Goal: Task Accomplishment & Management: Manage account settings

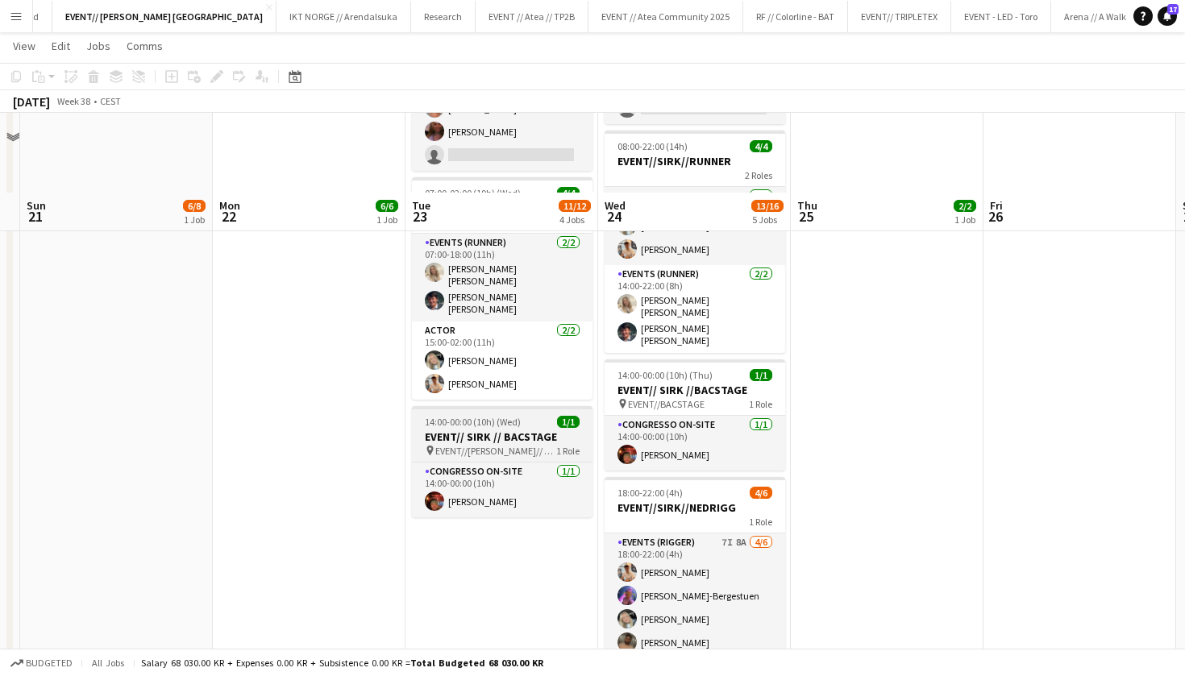
scroll to position [376, 0]
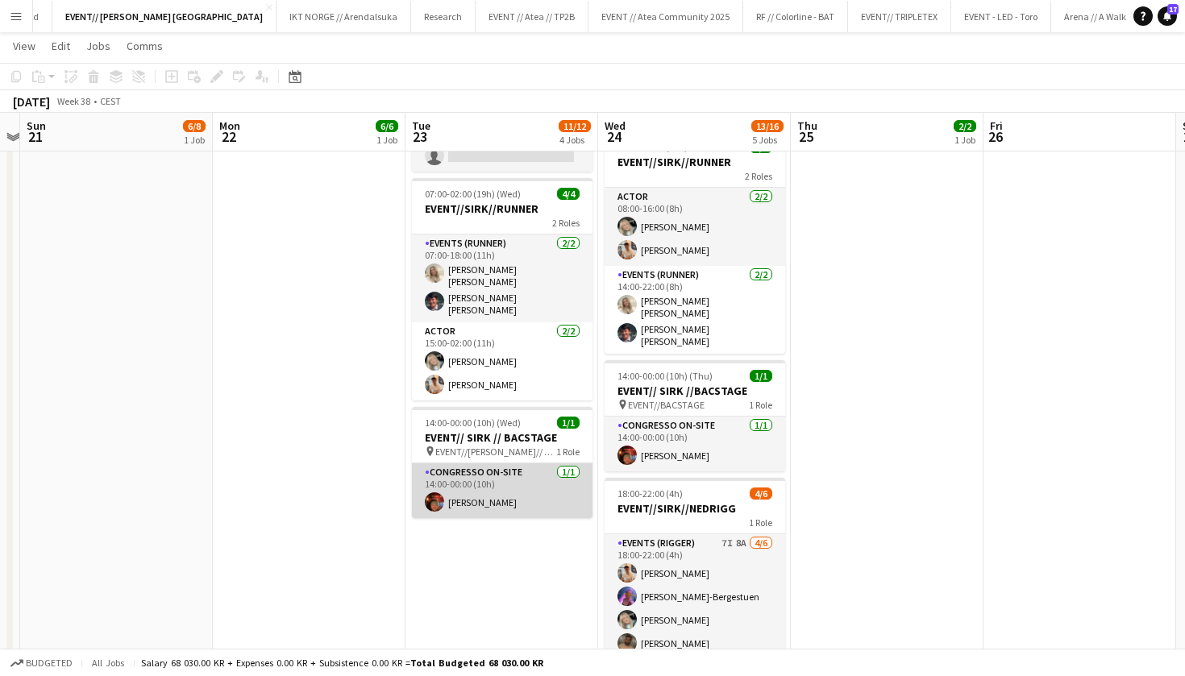
click at [495, 482] on app-card-role "Congresso On-site [DATE] 14:00-00:00 (10h) [PERSON_NAME]" at bounding box center [502, 491] width 181 height 55
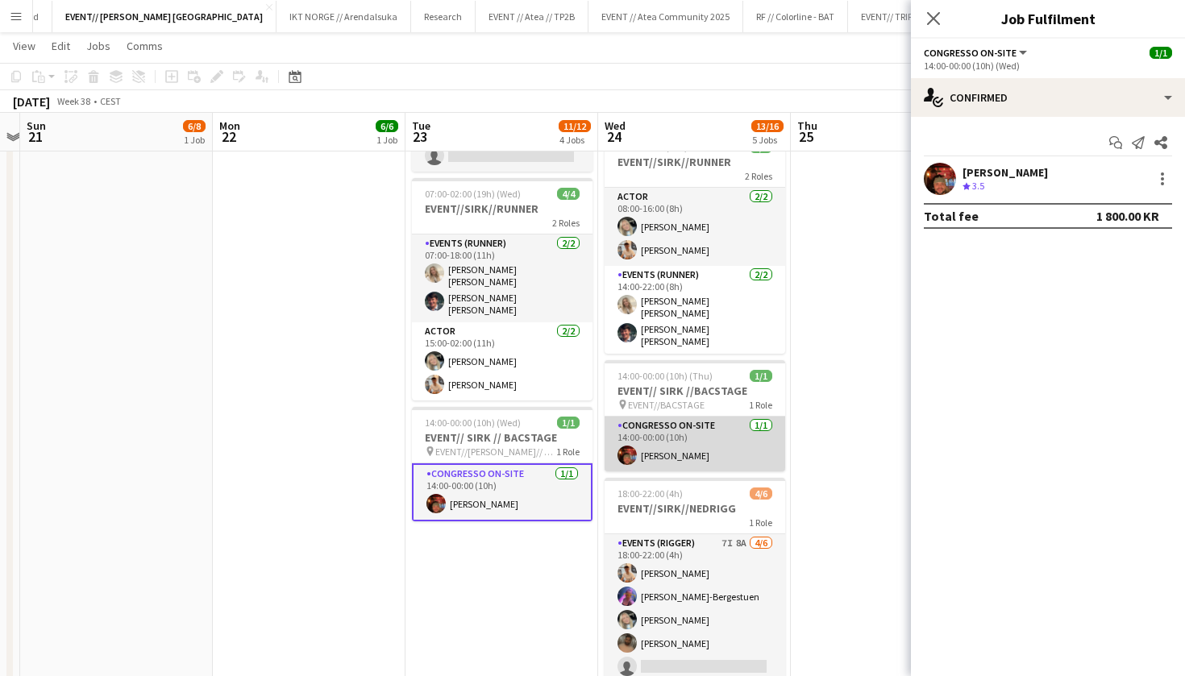
click at [696, 437] on app-card-role "Congresso On-site [DATE] 14:00-00:00 (10h) [PERSON_NAME]" at bounding box center [695, 444] width 181 height 55
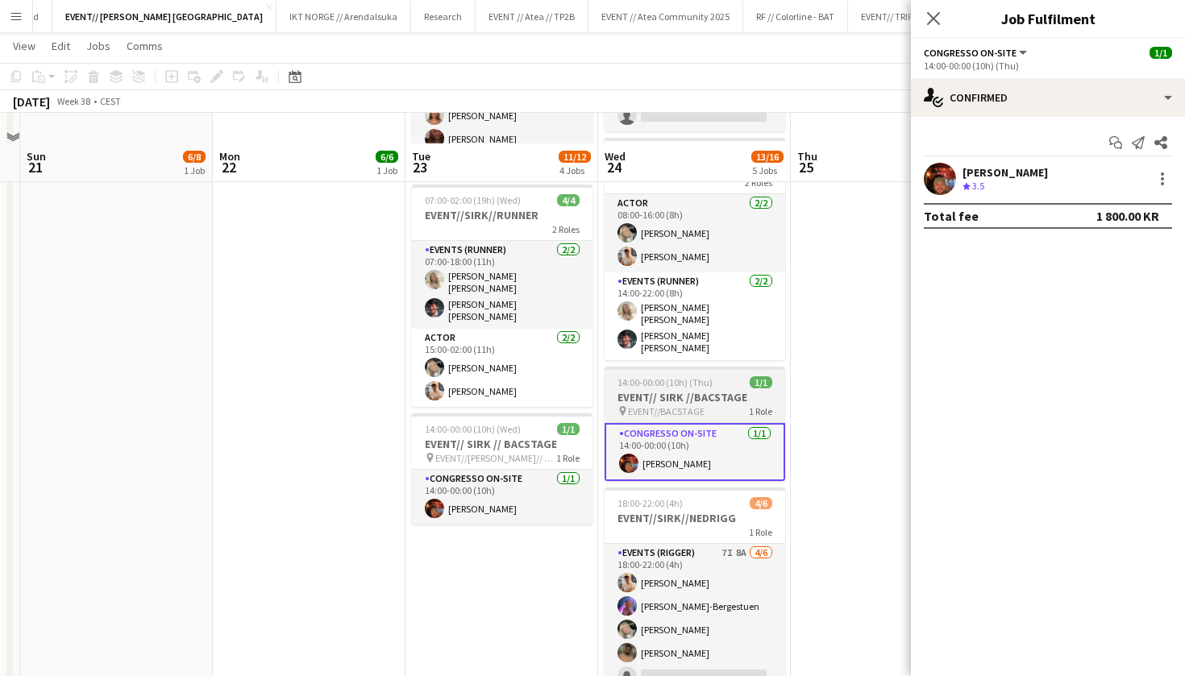
scroll to position [400, 0]
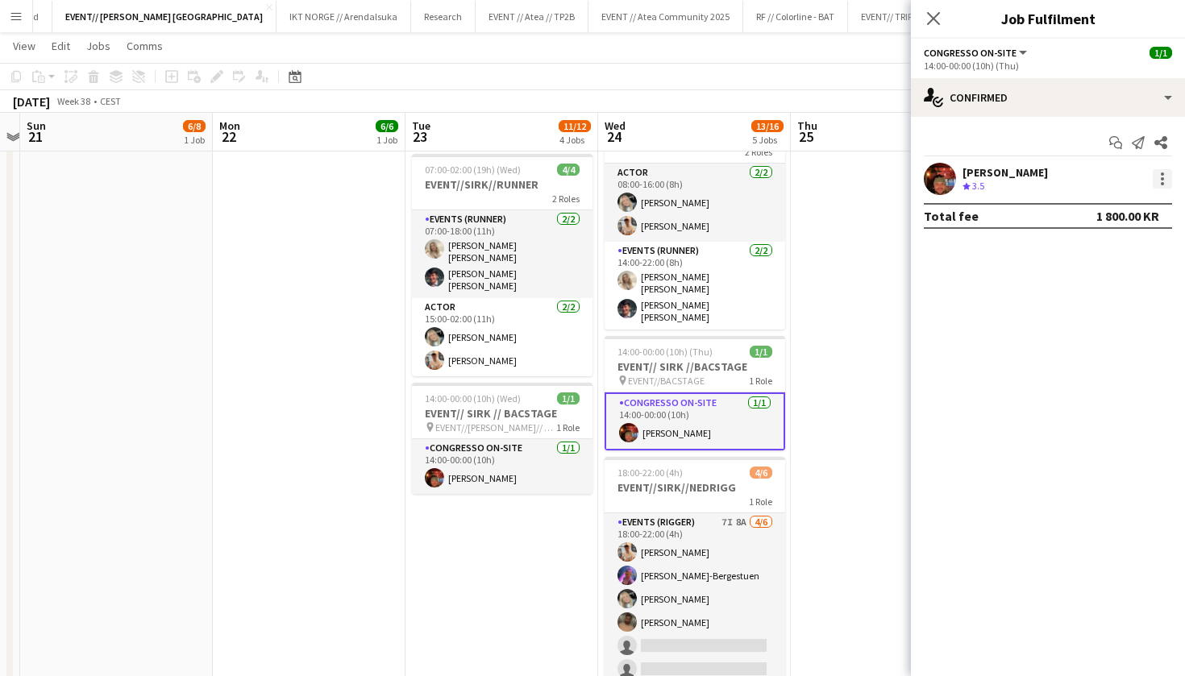
click at [1162, 181] on div at bounding box center [1162, 178] width 19 height 19
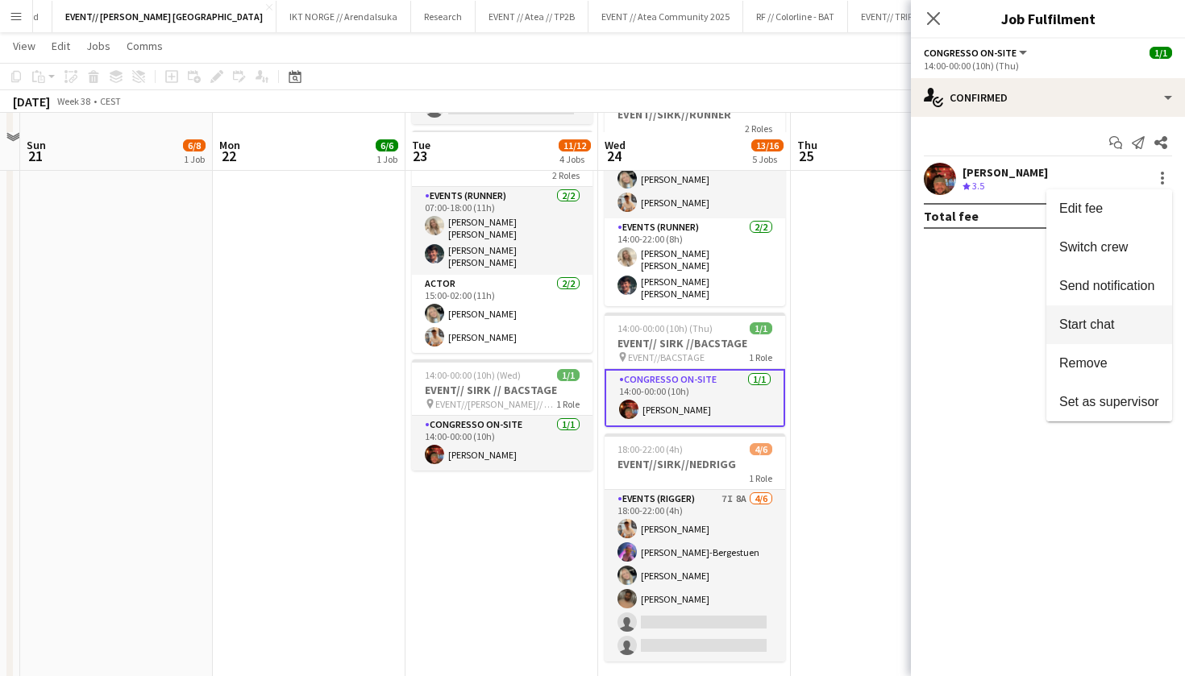
scroll to position [451, 0]
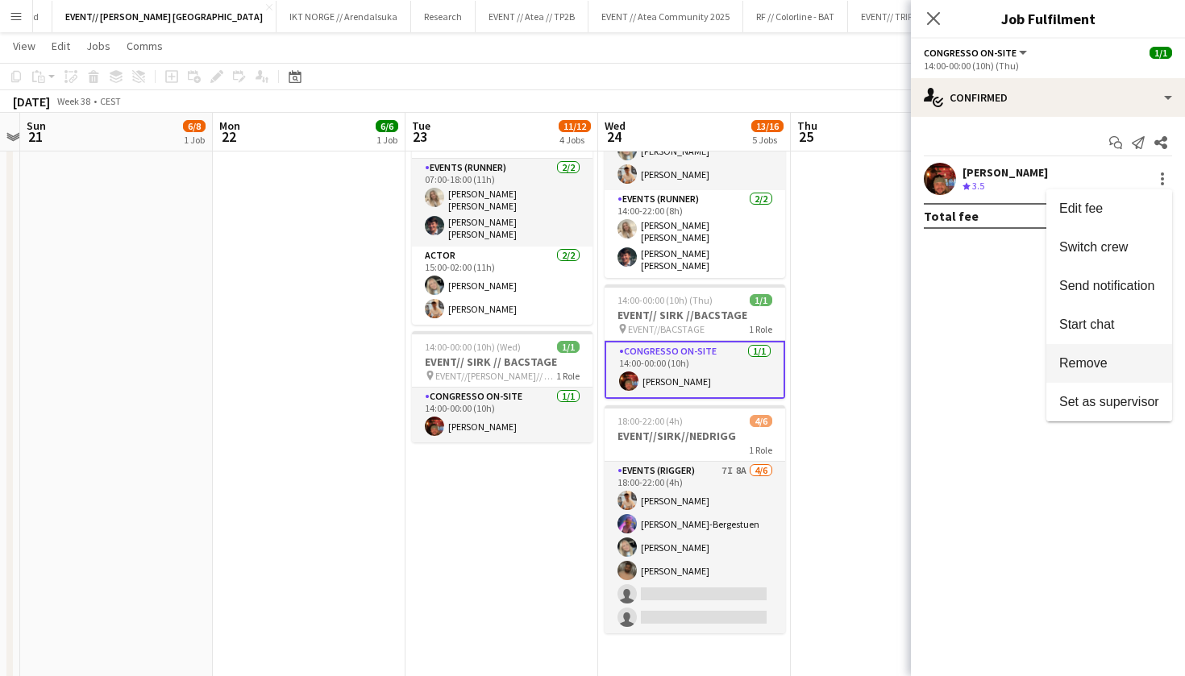
click at [1094, 366] on span "Remove" at bounding box center [1083, 363] width 48 height 14
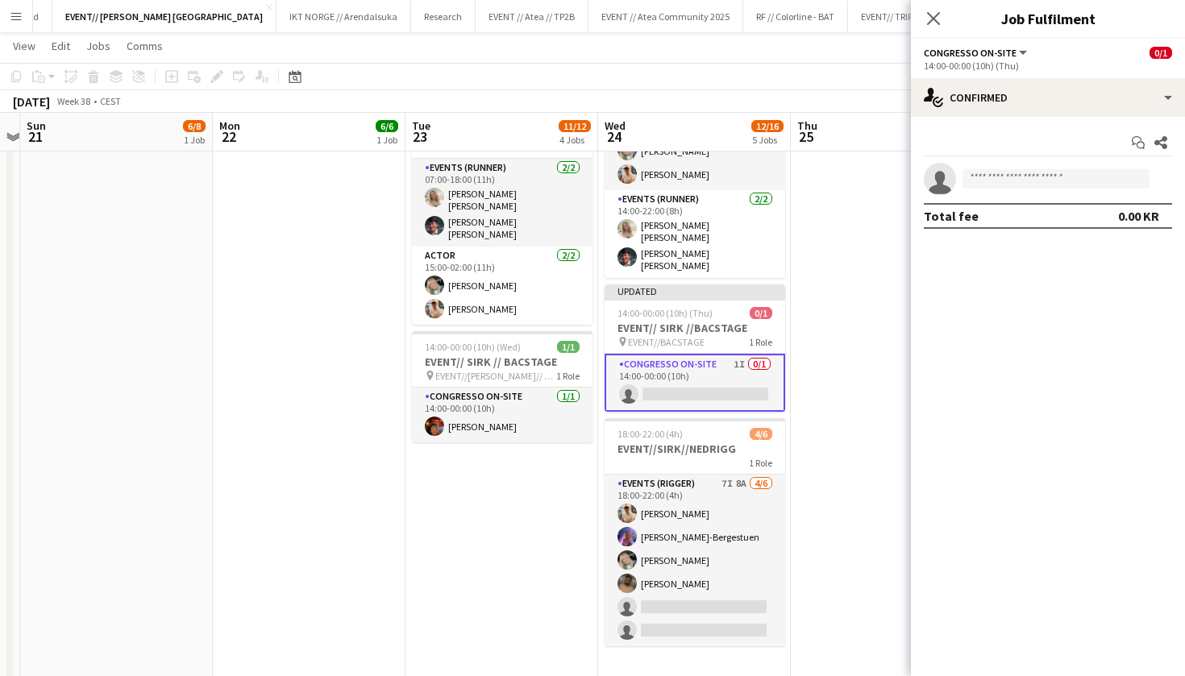
click at [512, 444] on app-date-cell "07:00-15:00 (8h) 2/2 EVENT//[PERSON_NAME]// TEKNISK VERT OG REGISTRERING 1 Role…" at bounding box center [501, 213] width 193 height 968
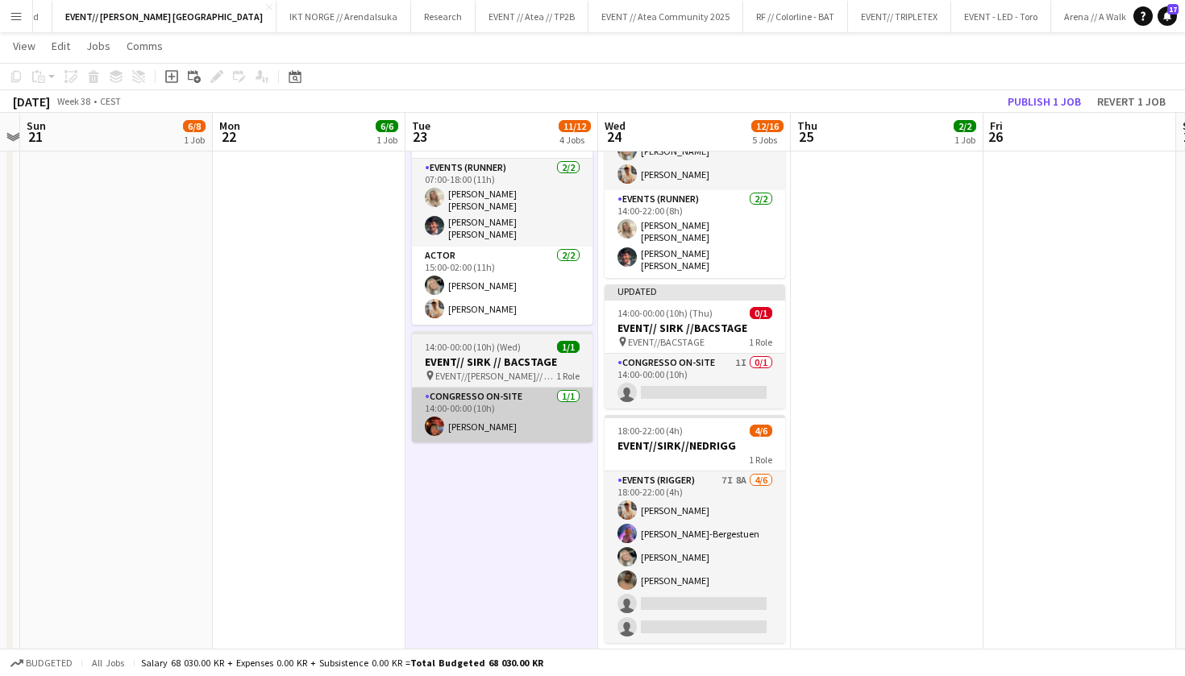
click at [526, 412] on app-card-role "Congresso On-site [DATE] 14:00-00:00 (10h) [PERSON_NAME]" at bounding box center [502, 415] width 181 height 55
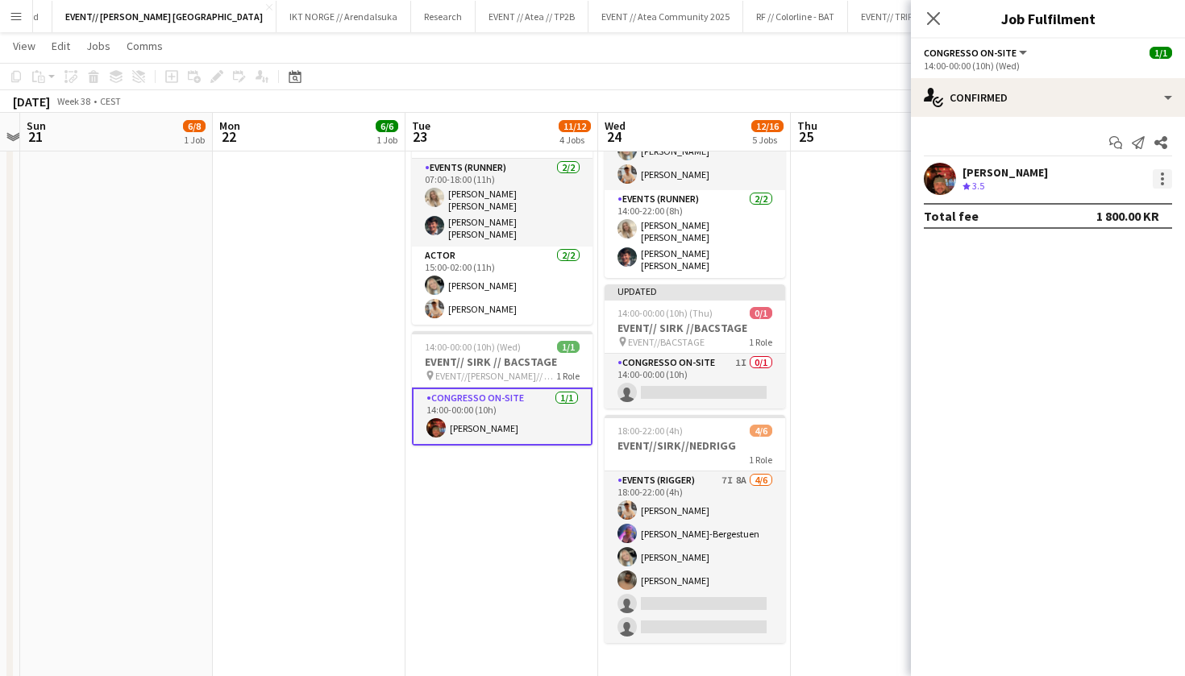
click at [1161, 173] on div at bounding box center [1162, 174] width 3 height 3
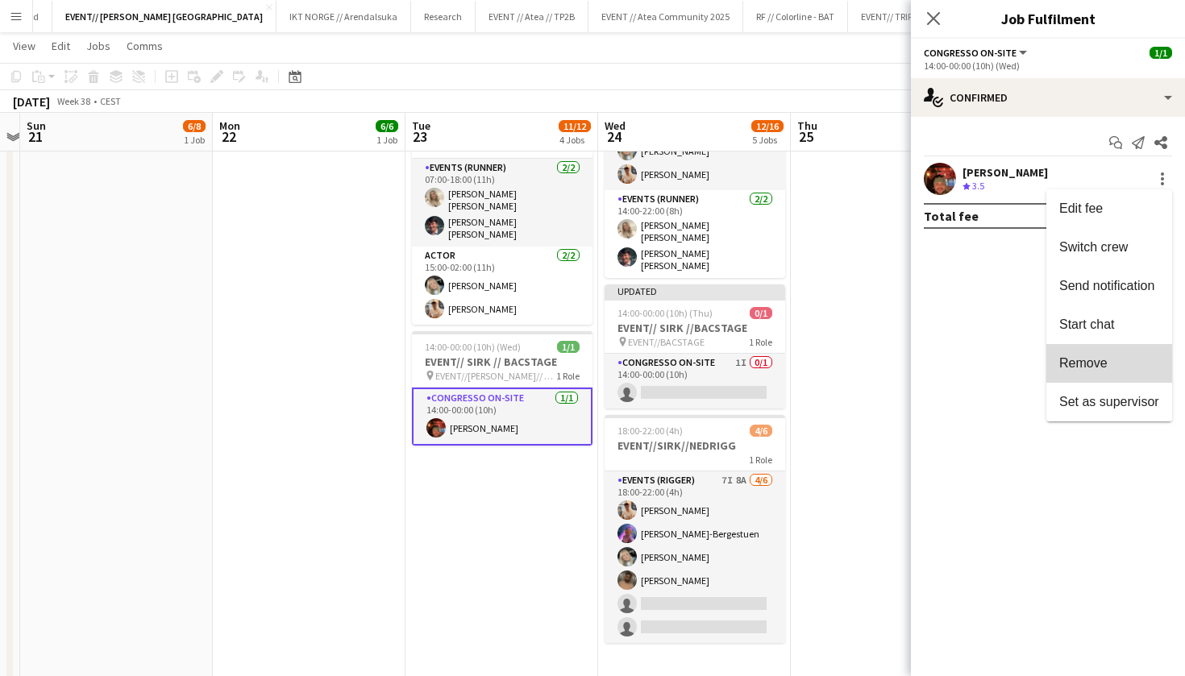
click at [1087, 371] on button "Remove" at bounding box center [1109, 363] width 126 height 39
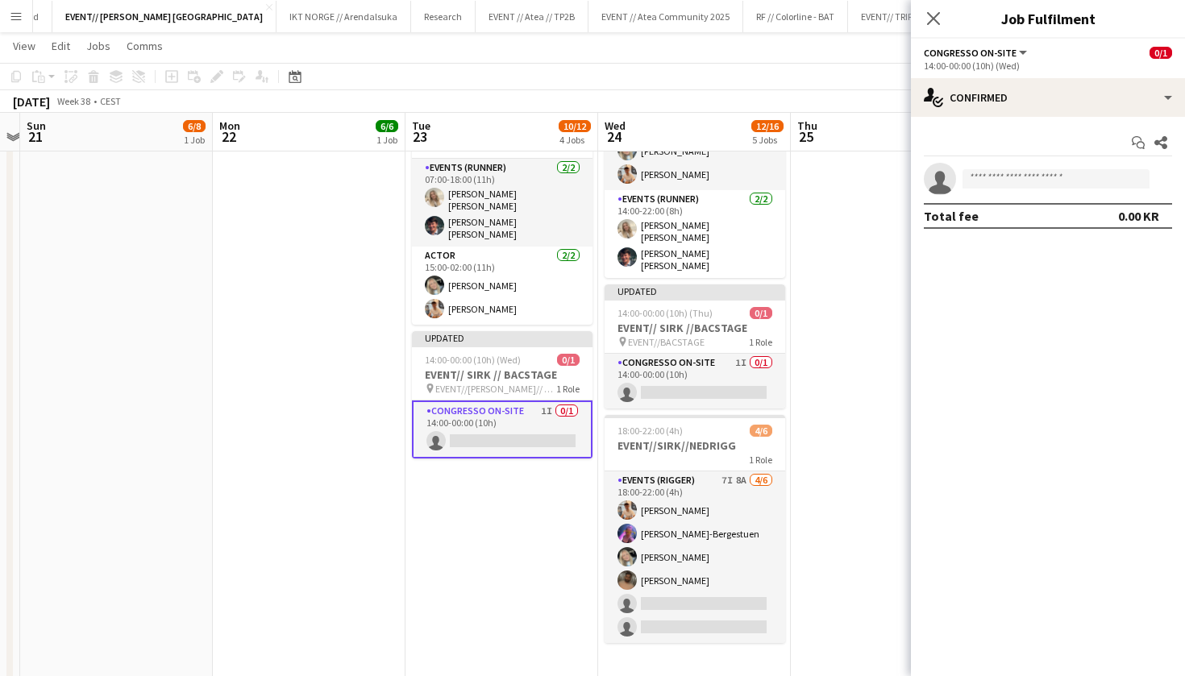
click at [873, 440] on app-date-cell "08:00-20:00 (12h) 2/2 EVENT//[PERSON_NAME]//TILBAKELVERING 1 Role Events (Drive…" at bounding box center [887, 219] width 193 height 981
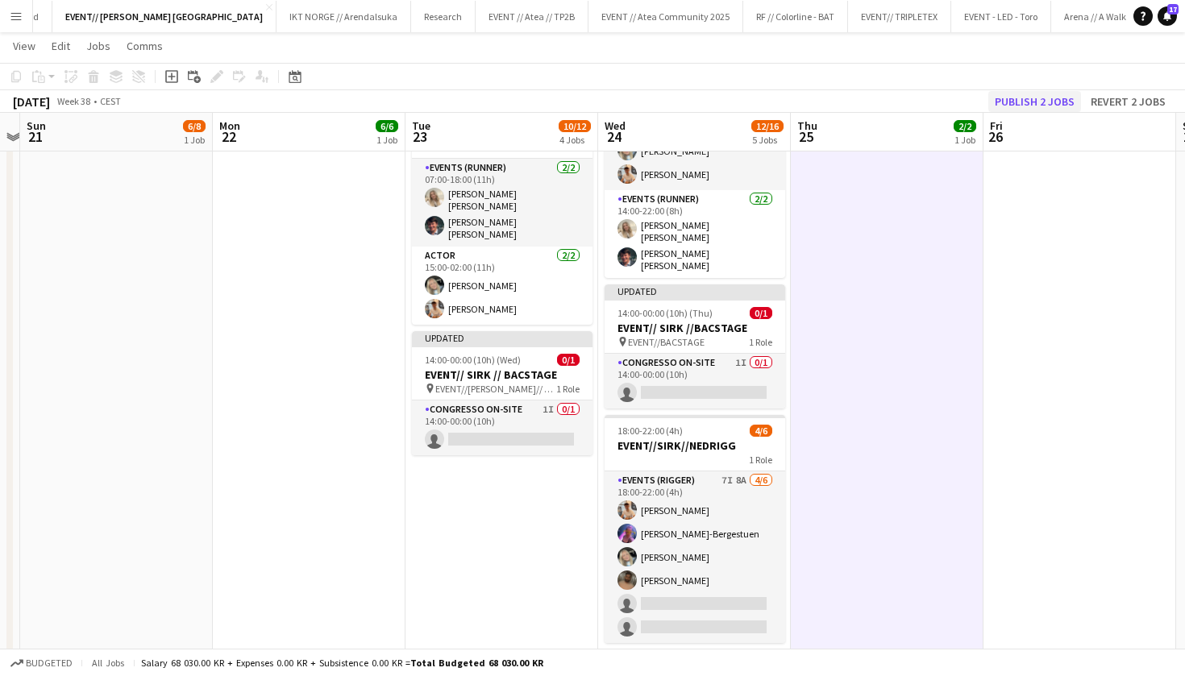
click at [1049, 101] on button "Publish 2 jobs" at bounding box center [1034, 101] width 93 height 21
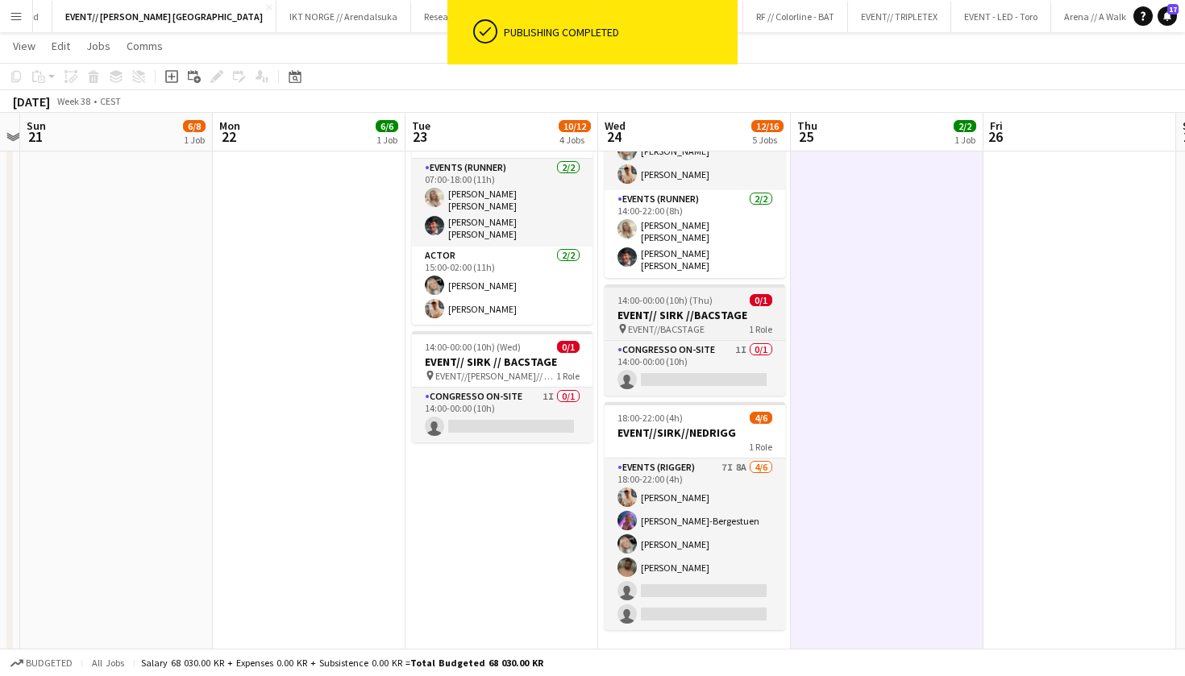
click at [707, 308] on h3 "EVENT// SIRK //BACSTAGE" at bounding box center [695, 315] width 181 height 15
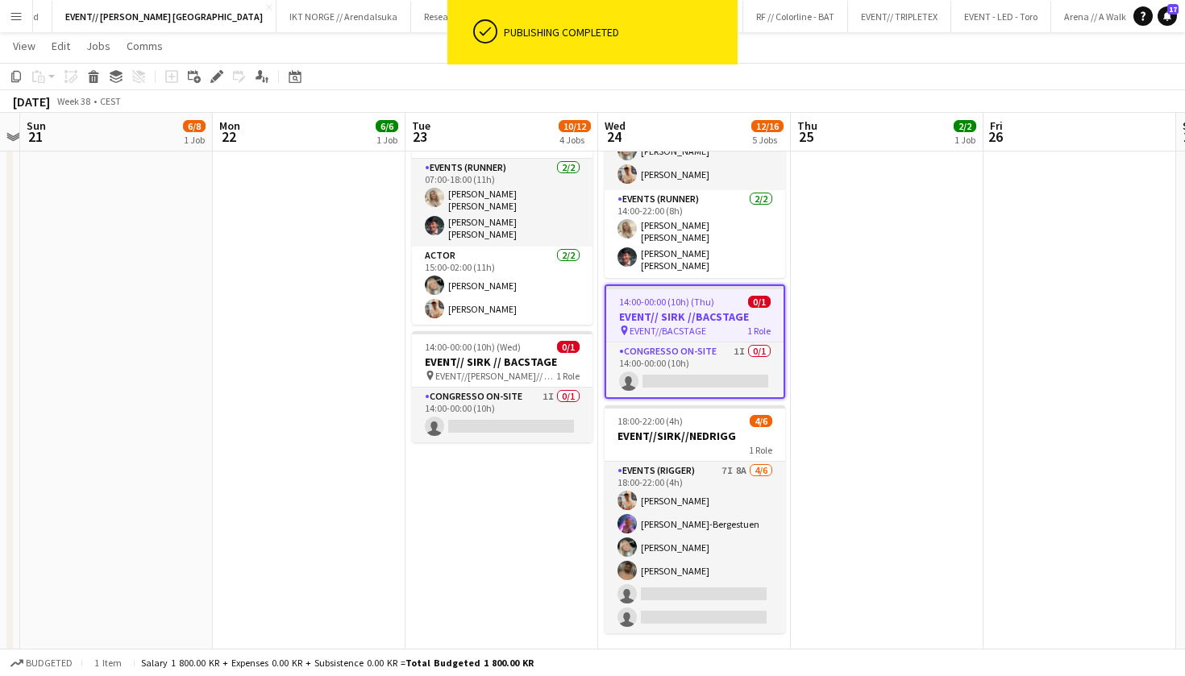
click at [94, 69] on div "Delete" at bounding box center [93, 76] width 19 height 19
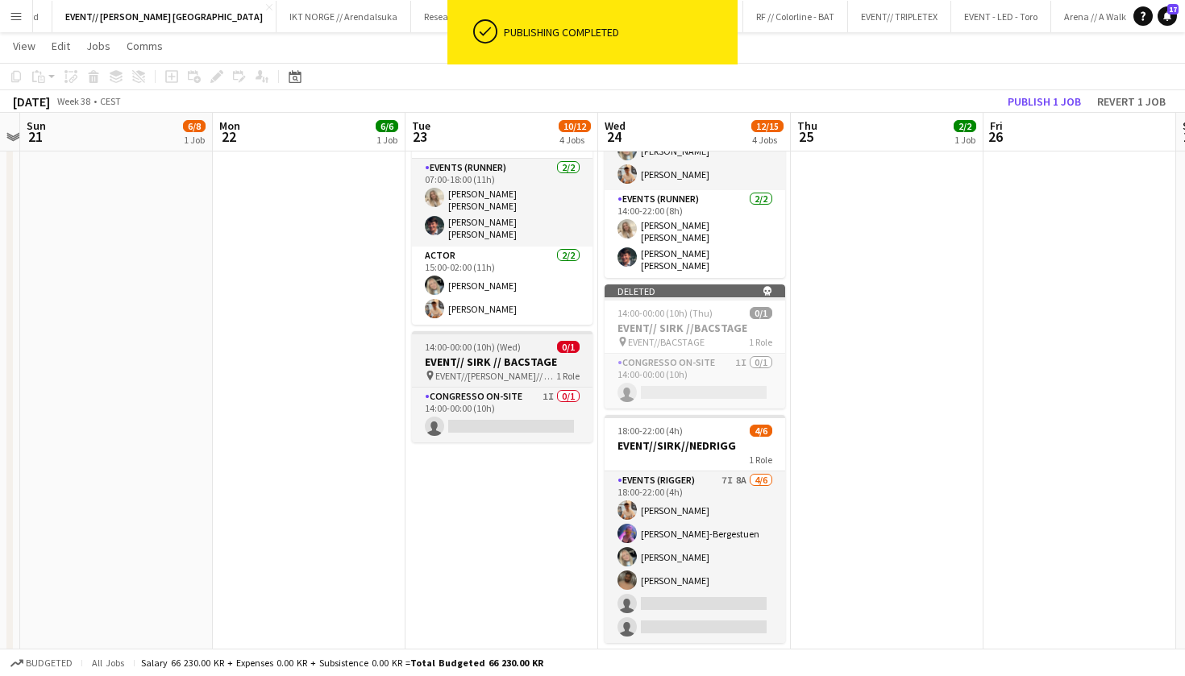
click at [511, 355] on h3 "EVENT// SIRK // BACSTAGE" at bounding box center [502, 362] width 181 height 15
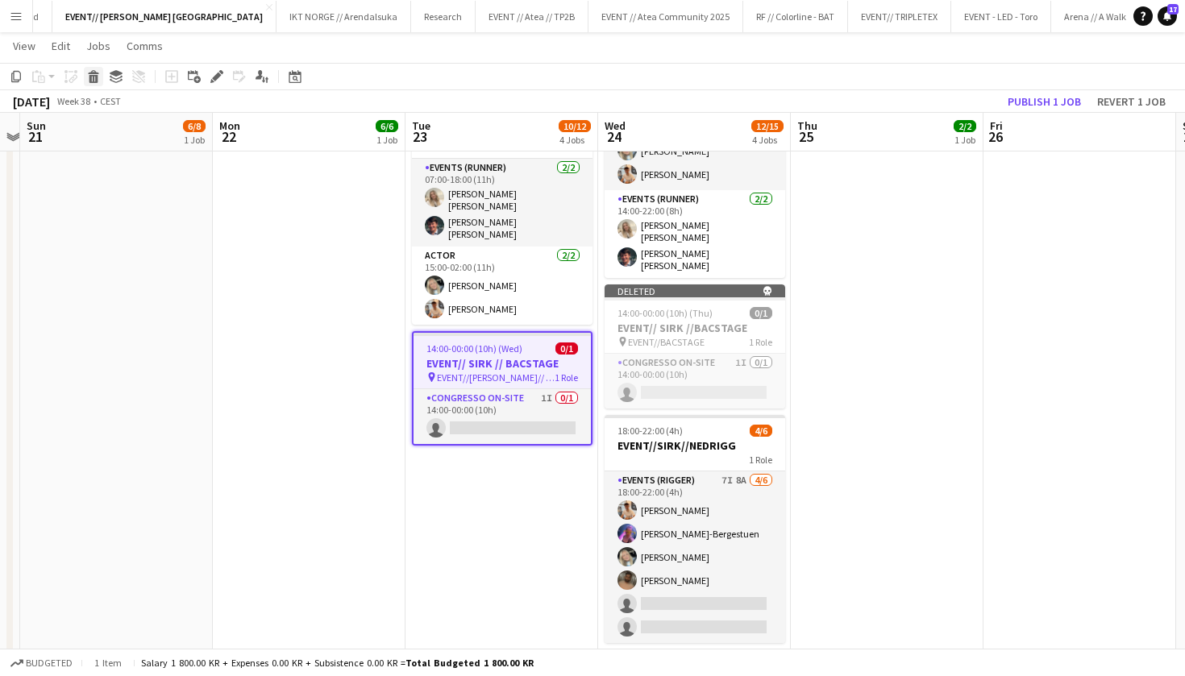
click at [93, 79] on icon at bounding box center [93, 79] width 9 height 8
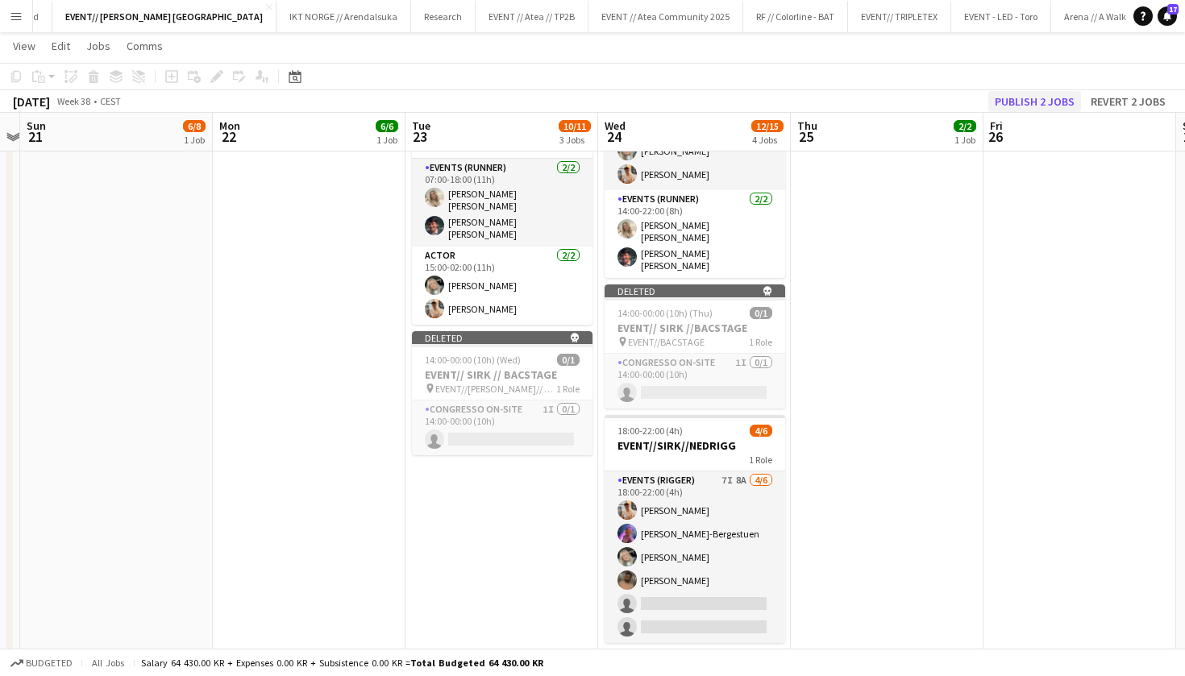
click at [1041, 102] on button "Publish 2 jobs" at bounding box center [1034, 101] width 93 height 21
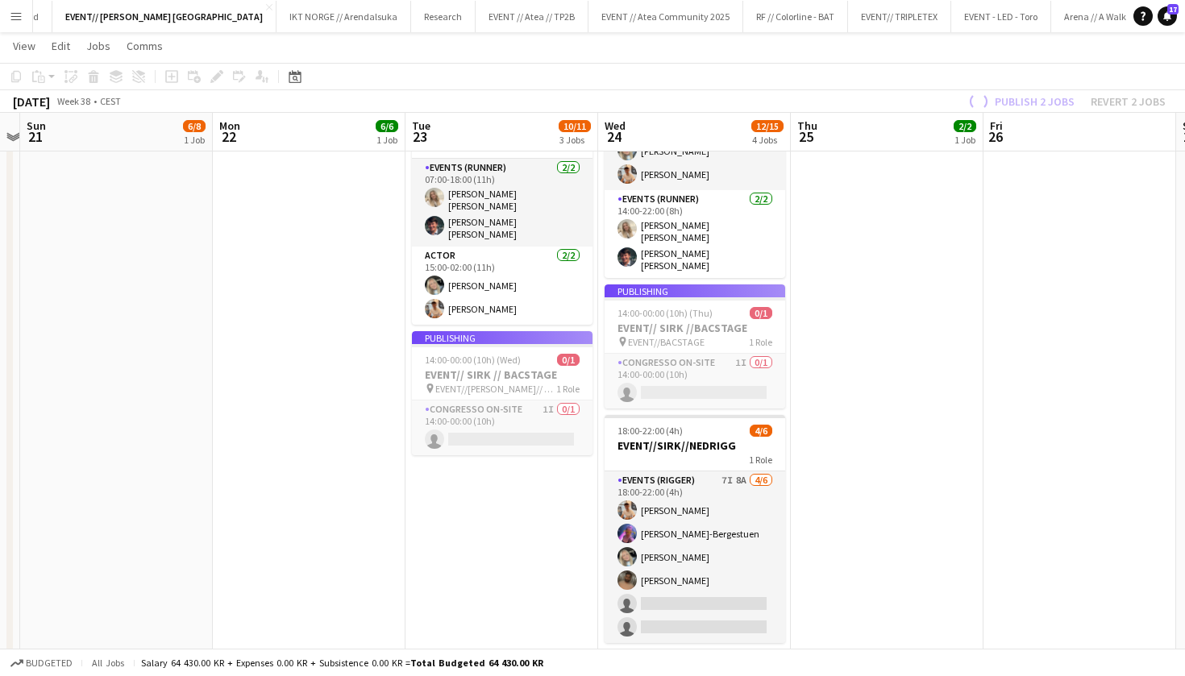
scroll to position [367, 0]
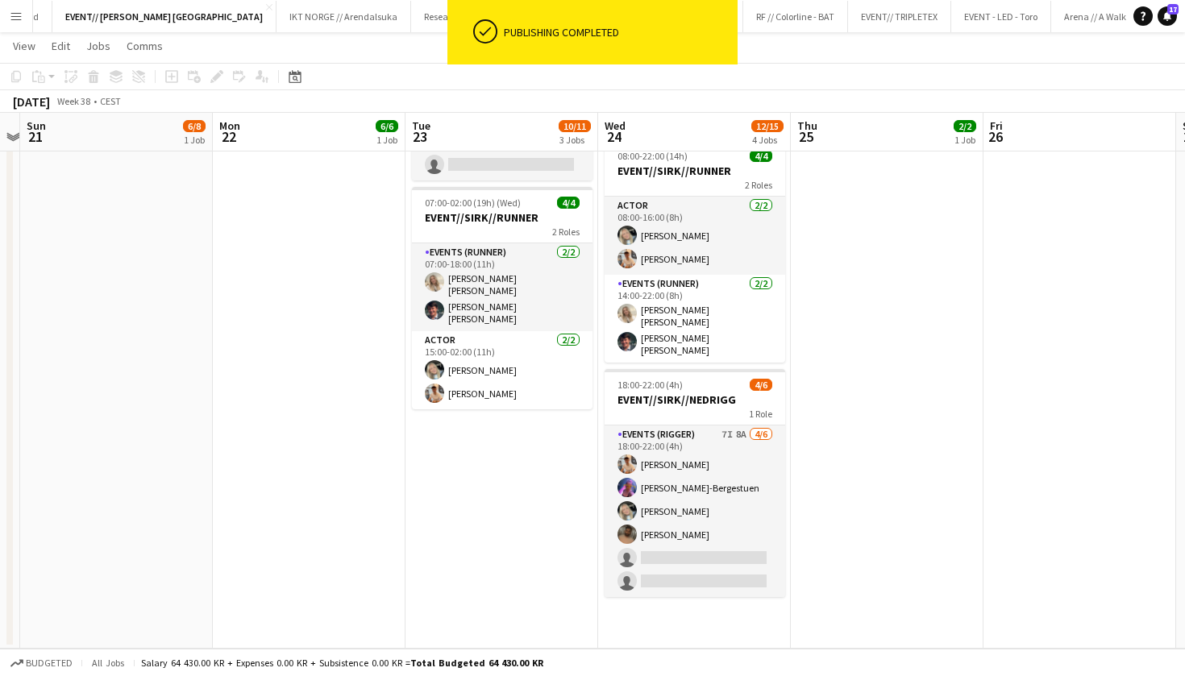
click at [842, 257] on app-date-cell "08:00-20:00 (12h) 2/2 EVENT//[PERSON_NAME]//TILBAKELVERING 1 Role Events (Drive…" at bounding box center [887, 231] width 193 height 835
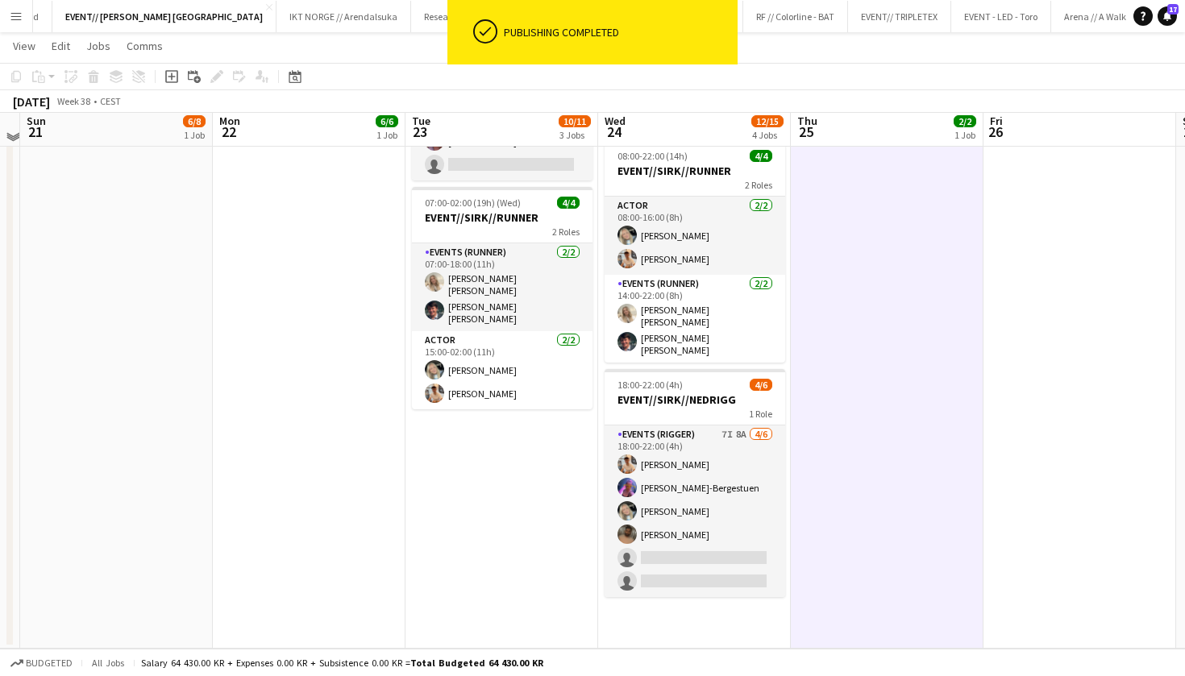
scroll to position [347, 0]
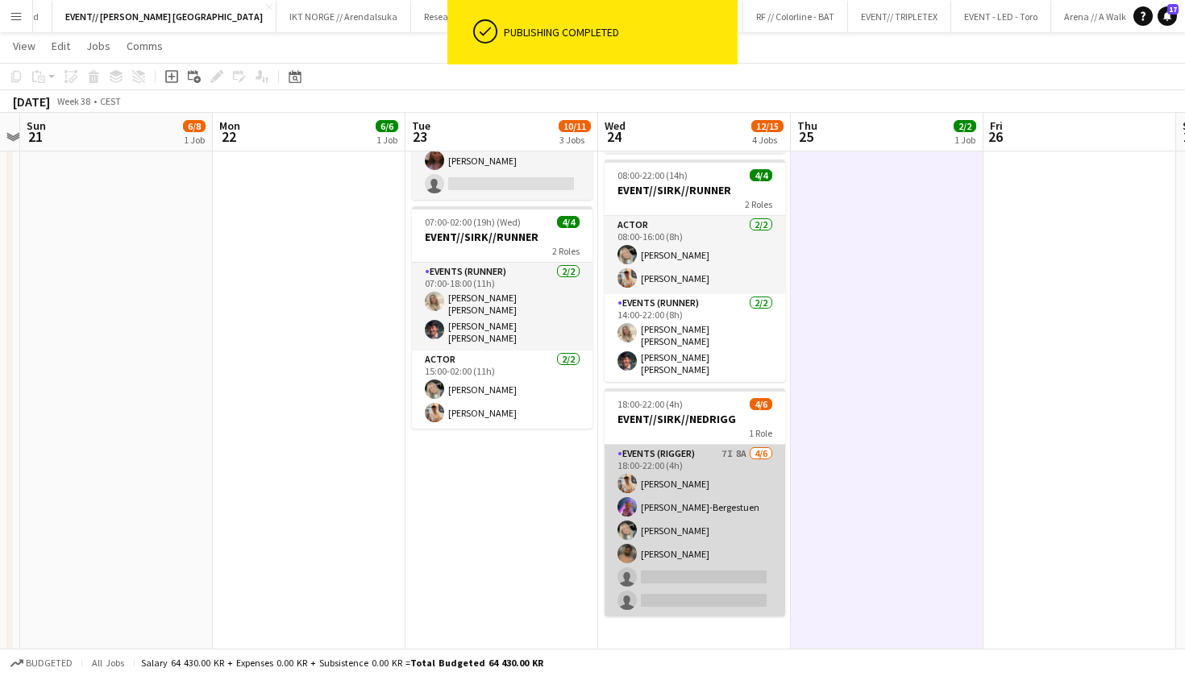
click at [719, 568] on app-card-role "Events (Rigger) 7I 8A [DATE] 18:00-22:00 (4h) [PERSON_NAME]-Bergestuen [PERSON_…" at bounding box center [695, 531] width 181 height 172
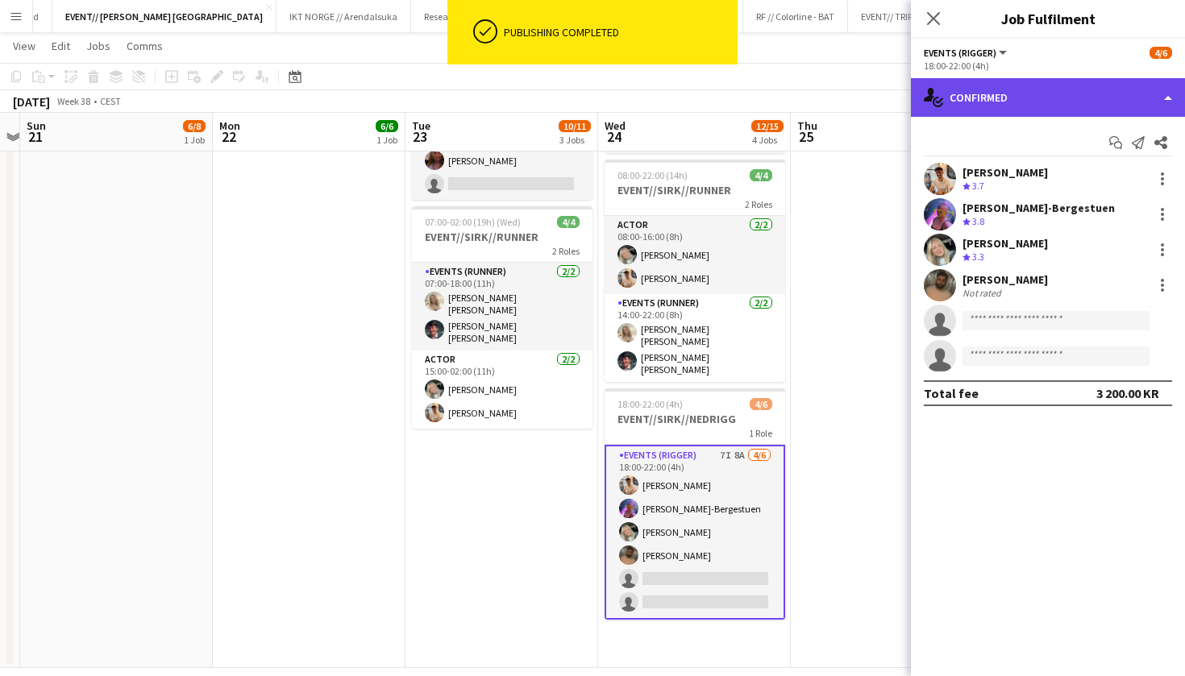
click at [987, 92] on div "single-neutral-actions-check-2 Confirmed" at bounding box center [1048, 97] width 274 height 39
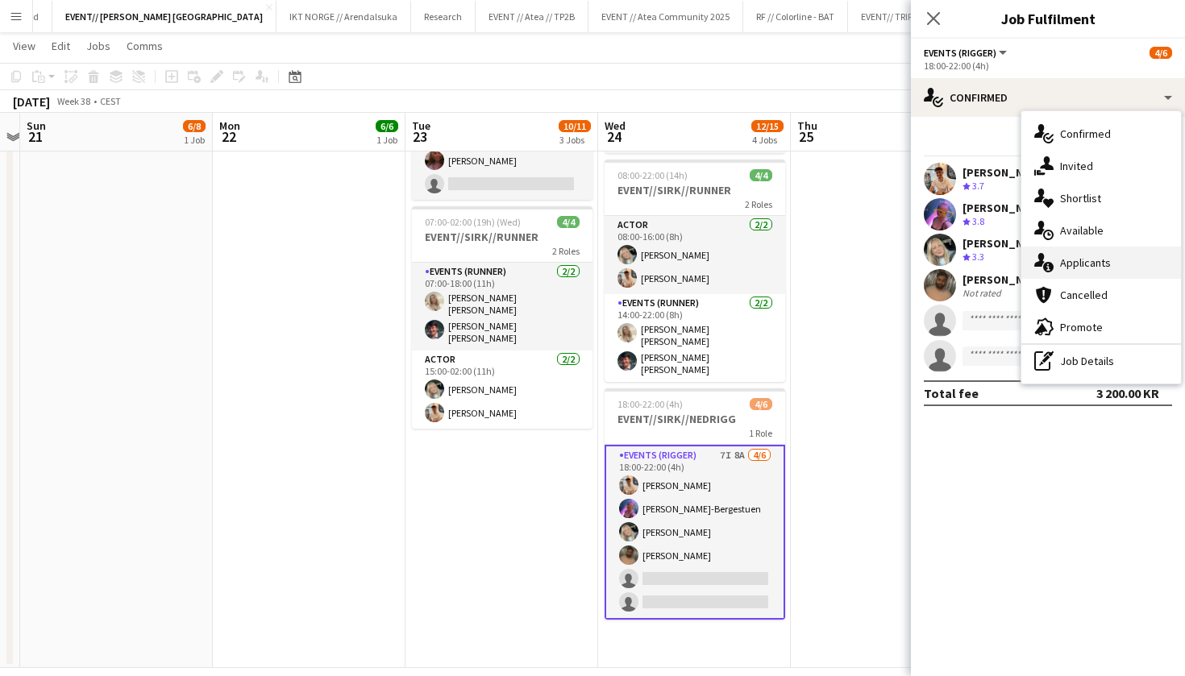
click at [1067, 257] on span "Applicants" at bounding box center [1085, 263] width 51 height 15
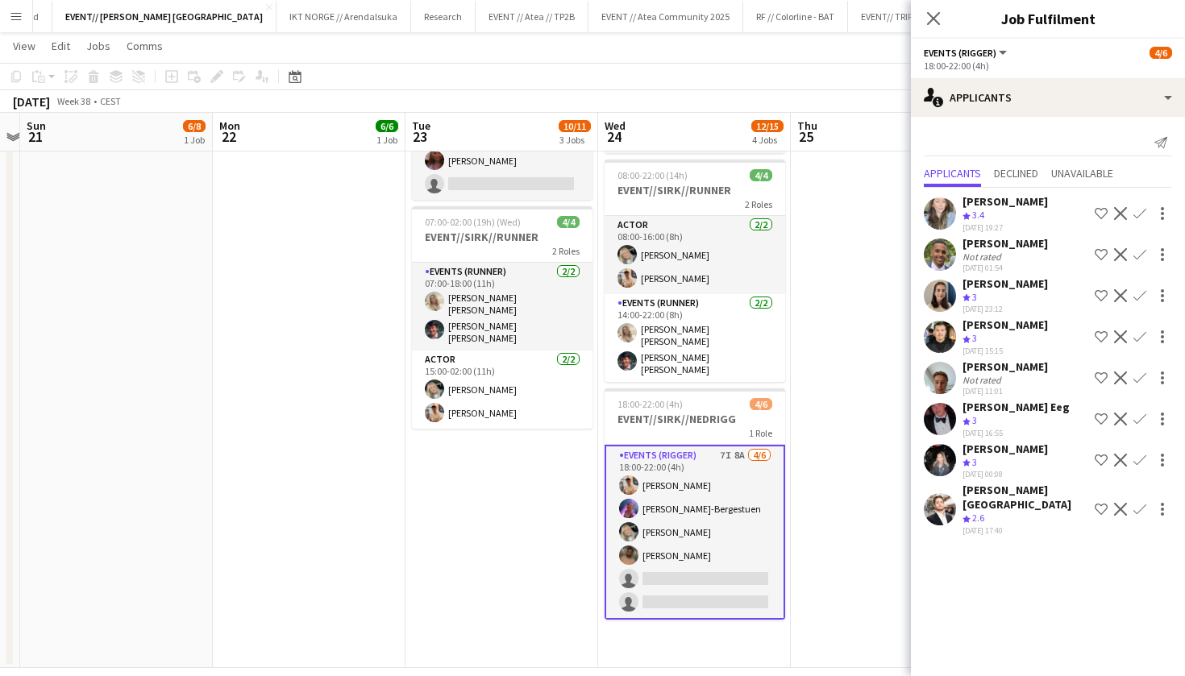
click at [1004, 418] on div "Crew rating 3" at bounding box center [1015, 421] width 107 height 14
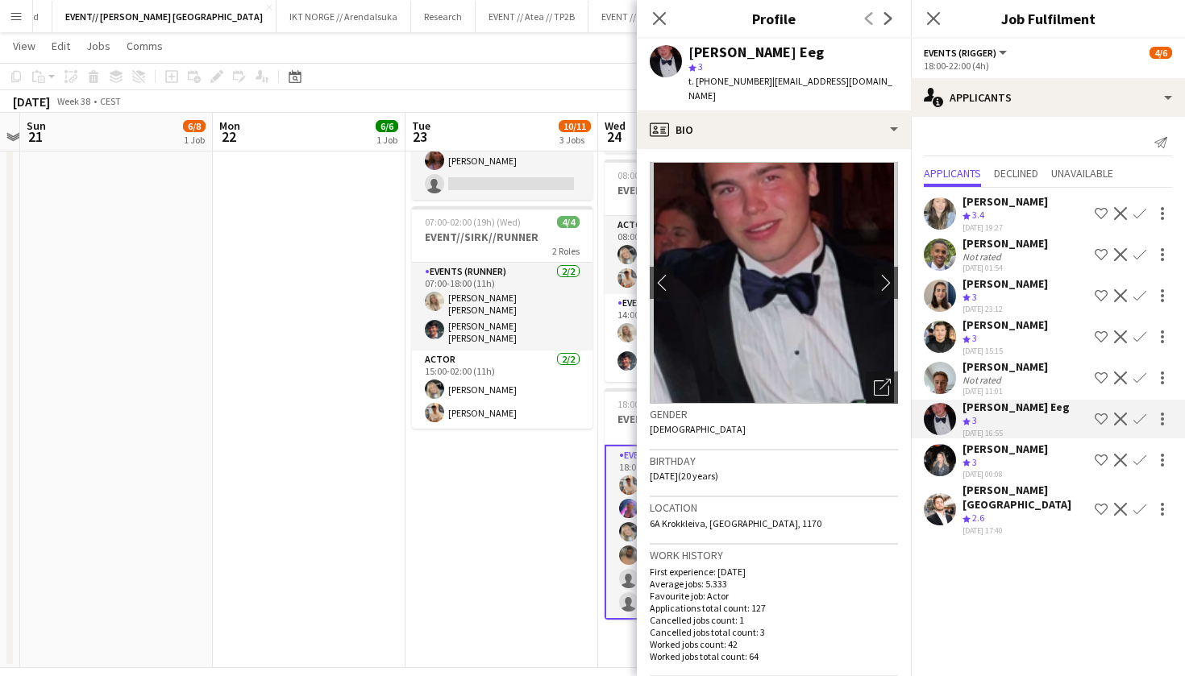
click at [1010, 375] on div "Not rated" at bounding box center [1004, 380] width 85 height 12
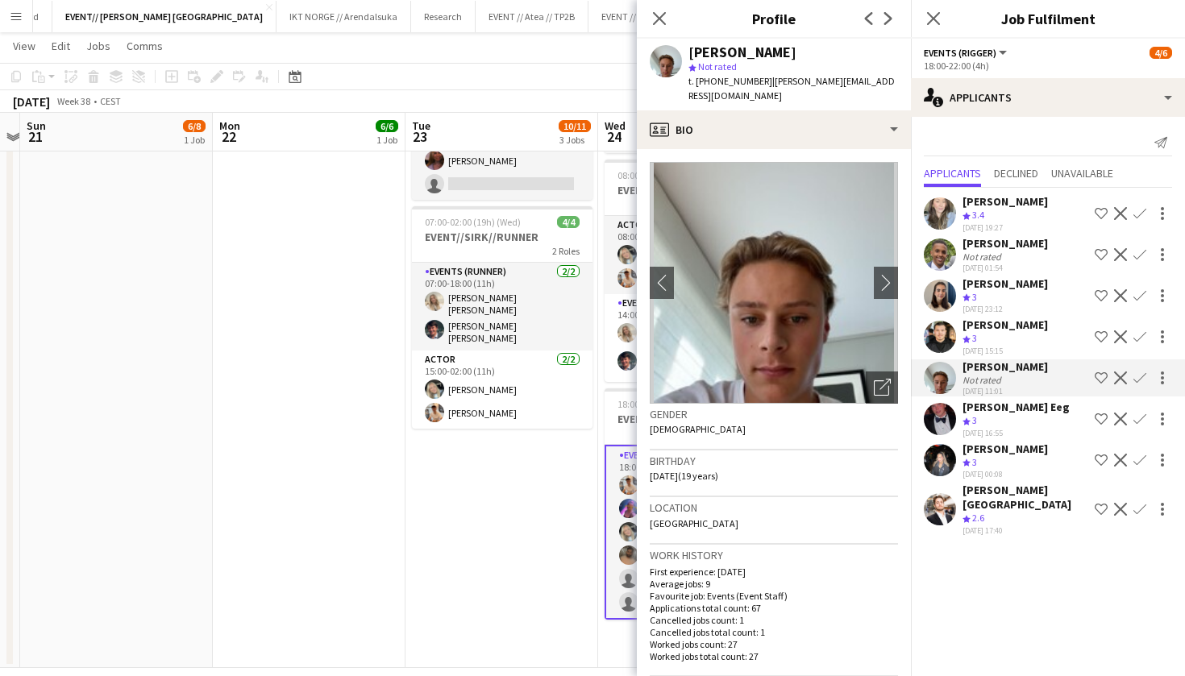
click at [533, 519] on app-date-cell "07:00-15:00 (8h) 2/2 EVENT//[PERSON_NAME]// TEKNISK VERT OG REGISTRERING 1 Role…" at bounding box center [501, 250] width 193 height 835
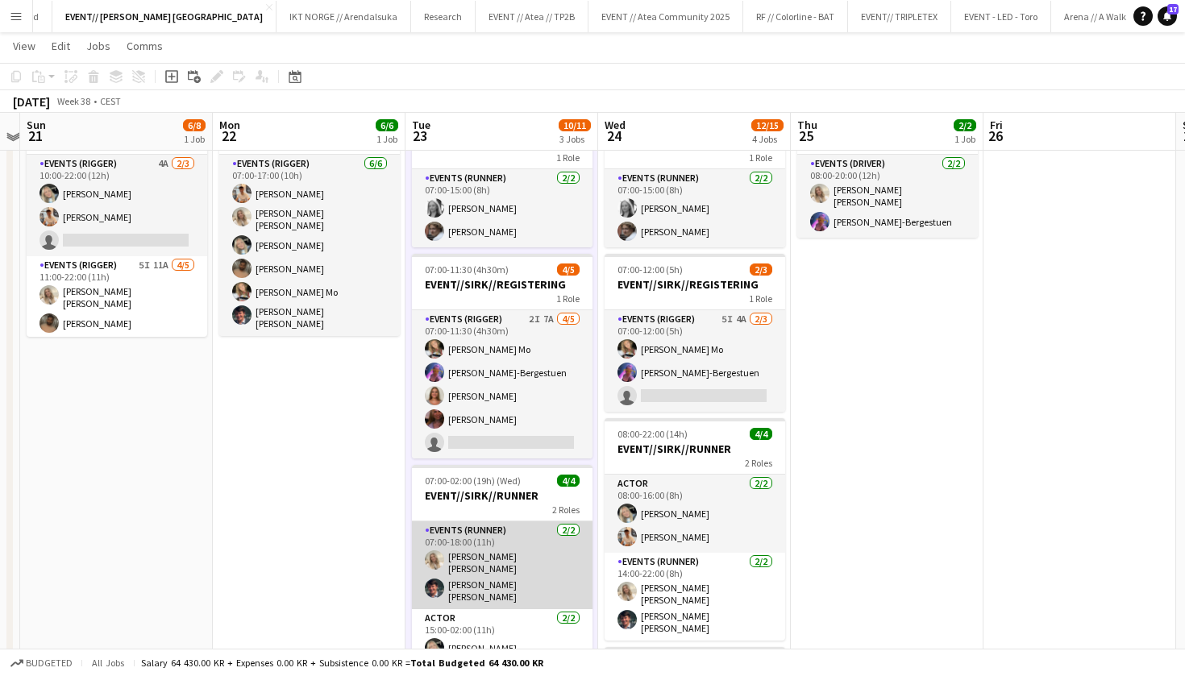
scroll to position [88, 0]
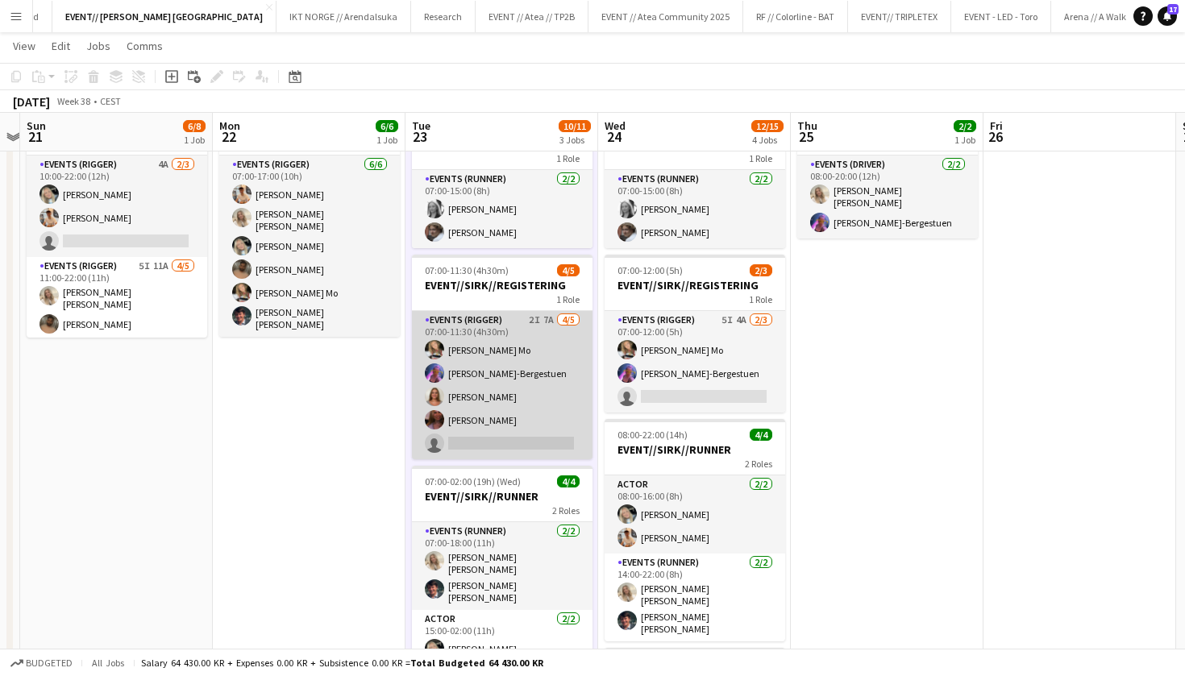
click at [543, 438] on app-card-role "Events (Rigger) 2I 7A [DATE] 07:00-11:30 (4h30m) [PERSON_NAME] Mo [PERSON_NAME]…" at bounding box center [502, 385] width 181 height 148
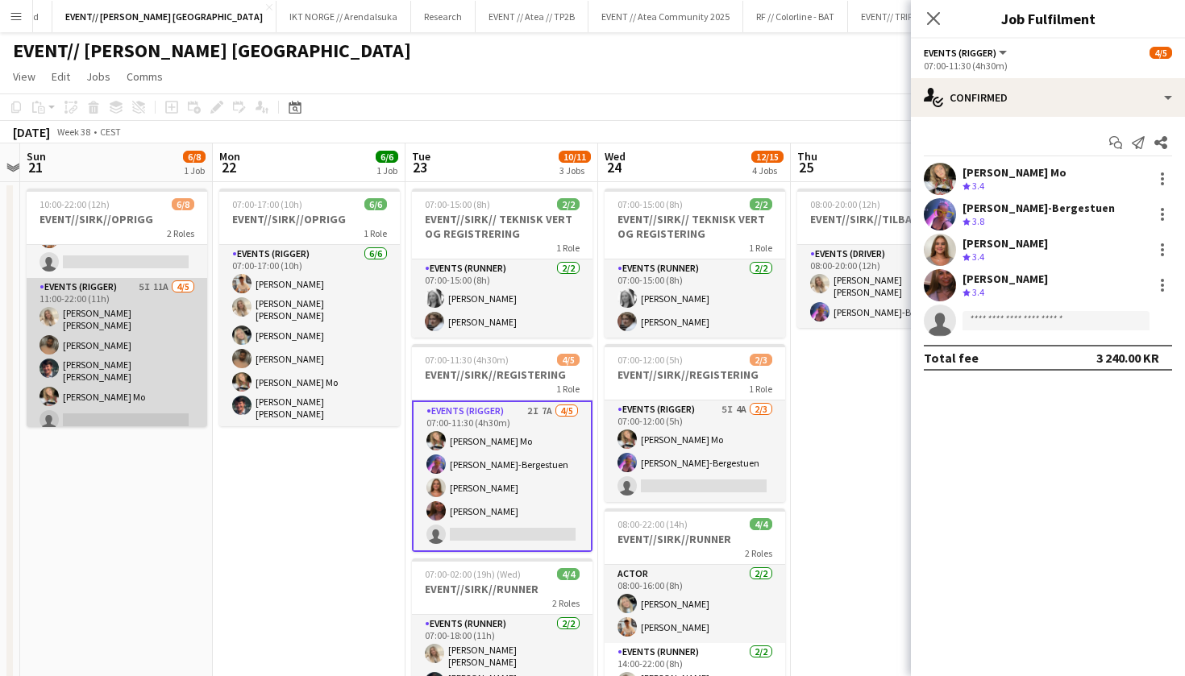
scroll to position [68, 0]
click at [149, 389] on app-card-role "Events (Rigger) 5I 11A [DATE] 11:00-22:00 (11h) [PERSON_NAME] [PERSON_NAME] [PE…" at bounding box center [117, 358] width 181 height 158
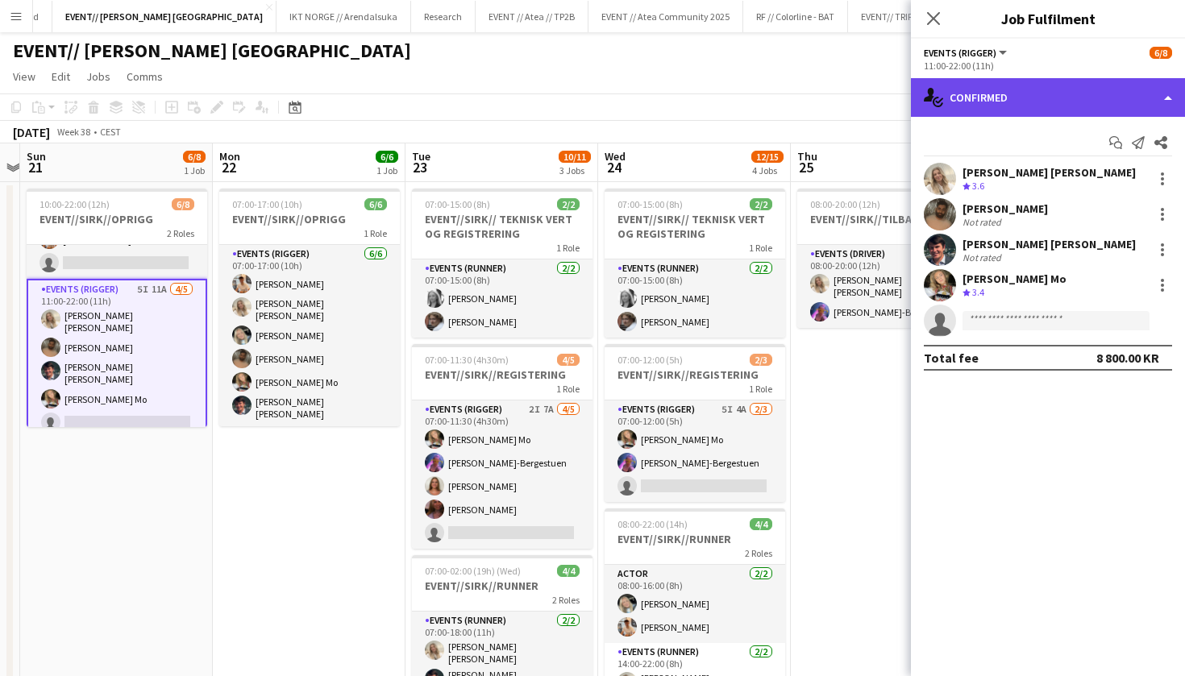
click at [1075, 98] on div "single-neutral-actions-check-2 Confirmed" at bounding box center [1048, 97] width 274 height 39
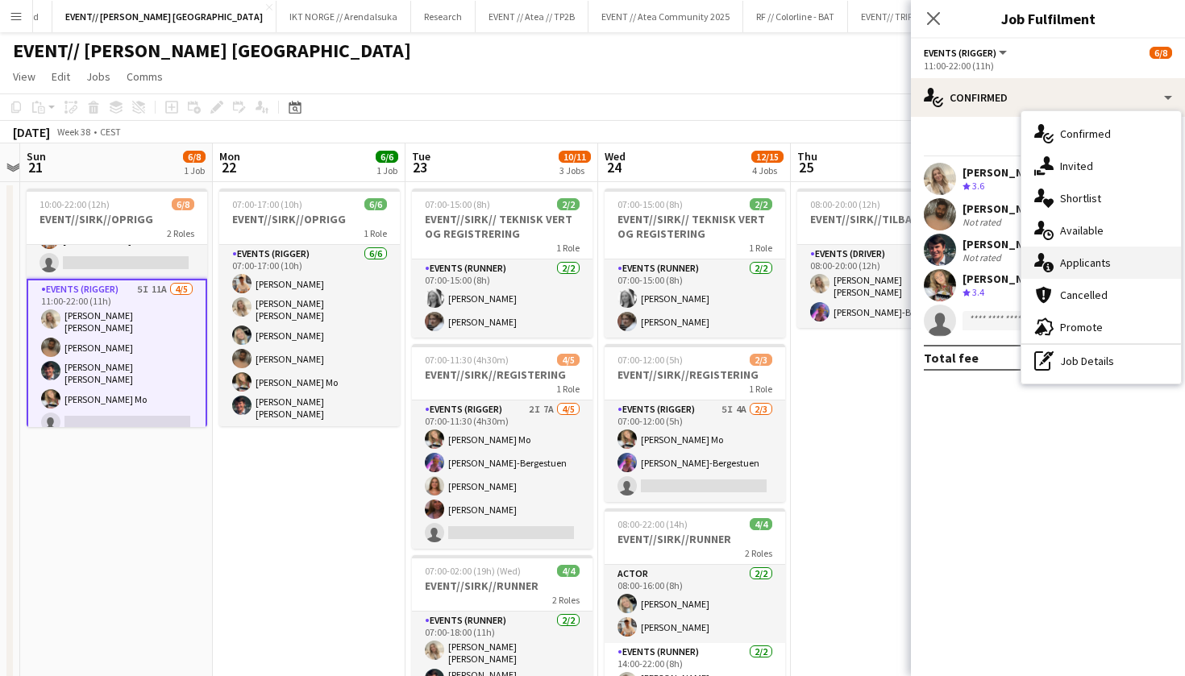
click at [1116, 264] on div "single-neutral-actions-information Applicants" at bounding box center [1101, 263] width 160 height 32
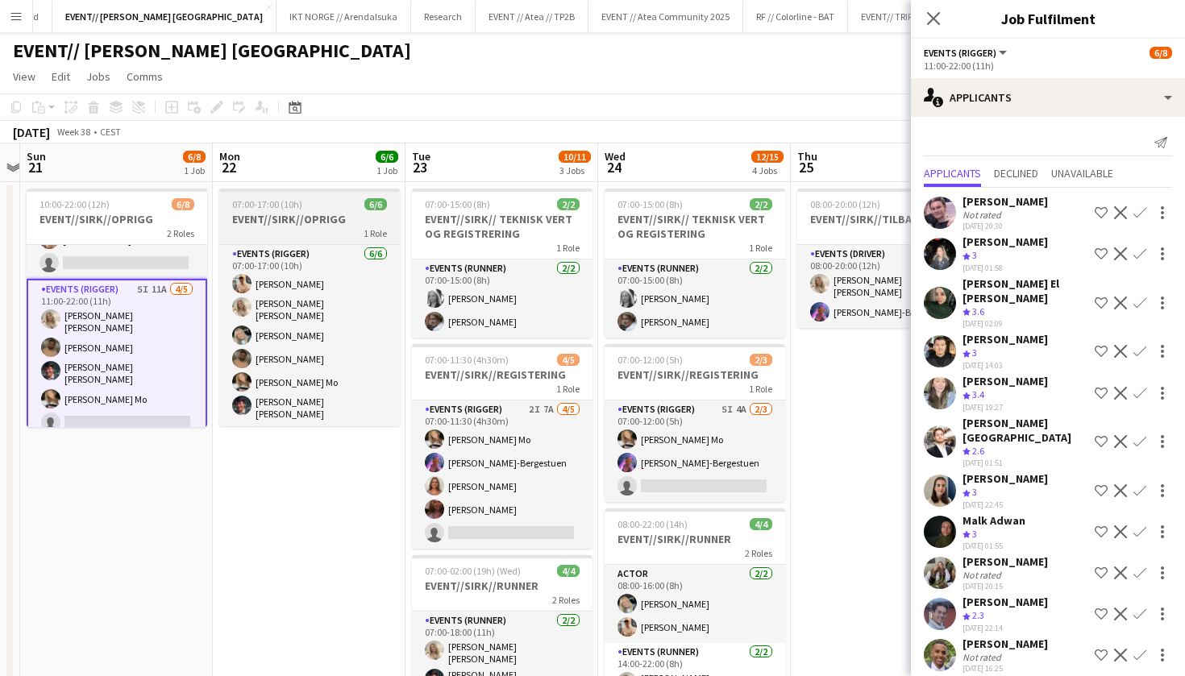
scroll to position [0, 0]
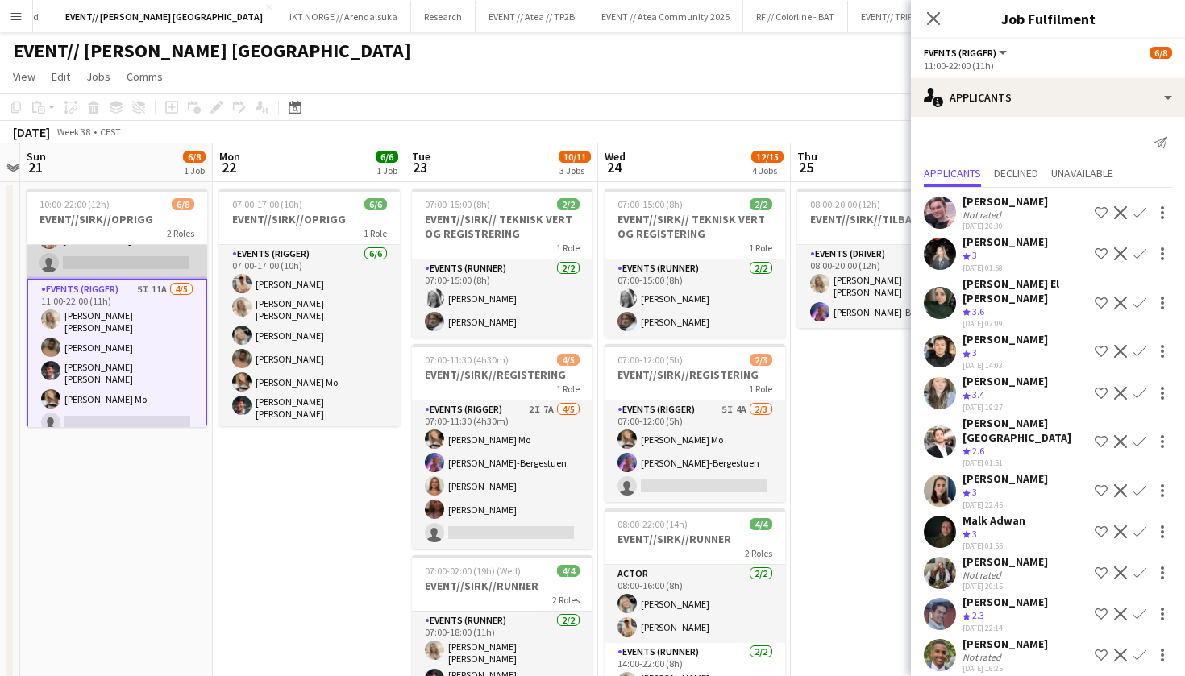
click at [97, 268] on app-card-role "Events (Rigger) 4A [DATE] 10:00-22:00 (12h) [PERSON_NAME] [PERSON_NAME] single-…" at bounding box center [117, 228] width 181 height 102
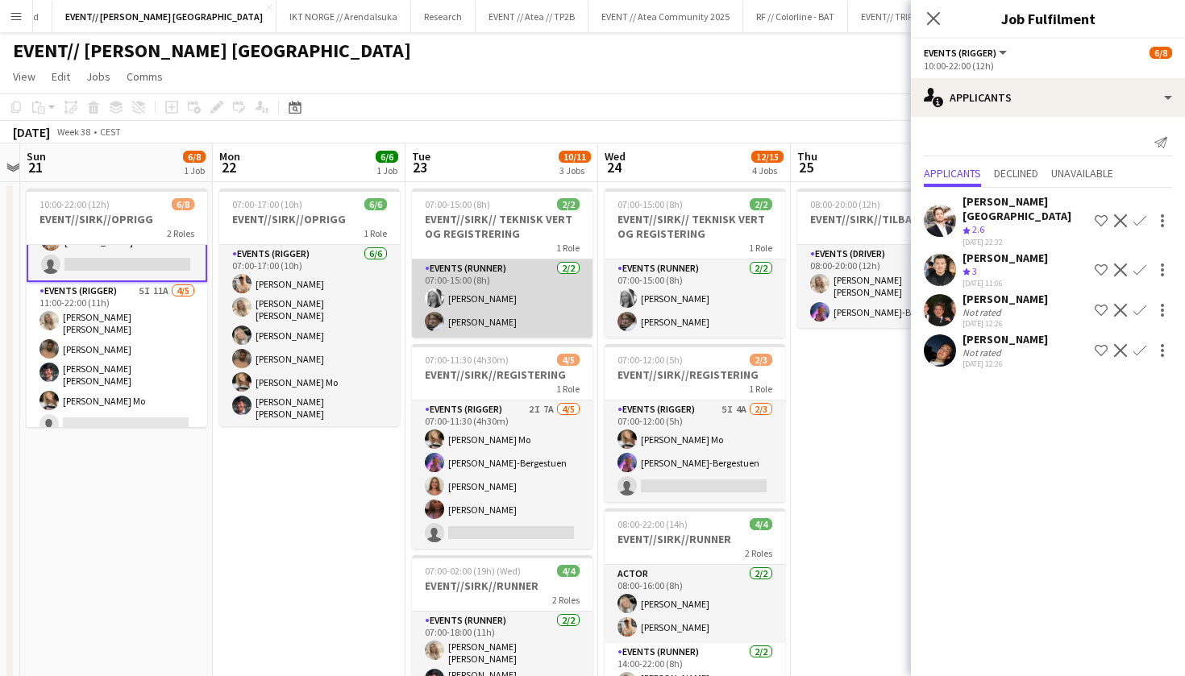
click at [434, 293] on app-user-avatar at bounding box center [434, 298] width 19 height 19
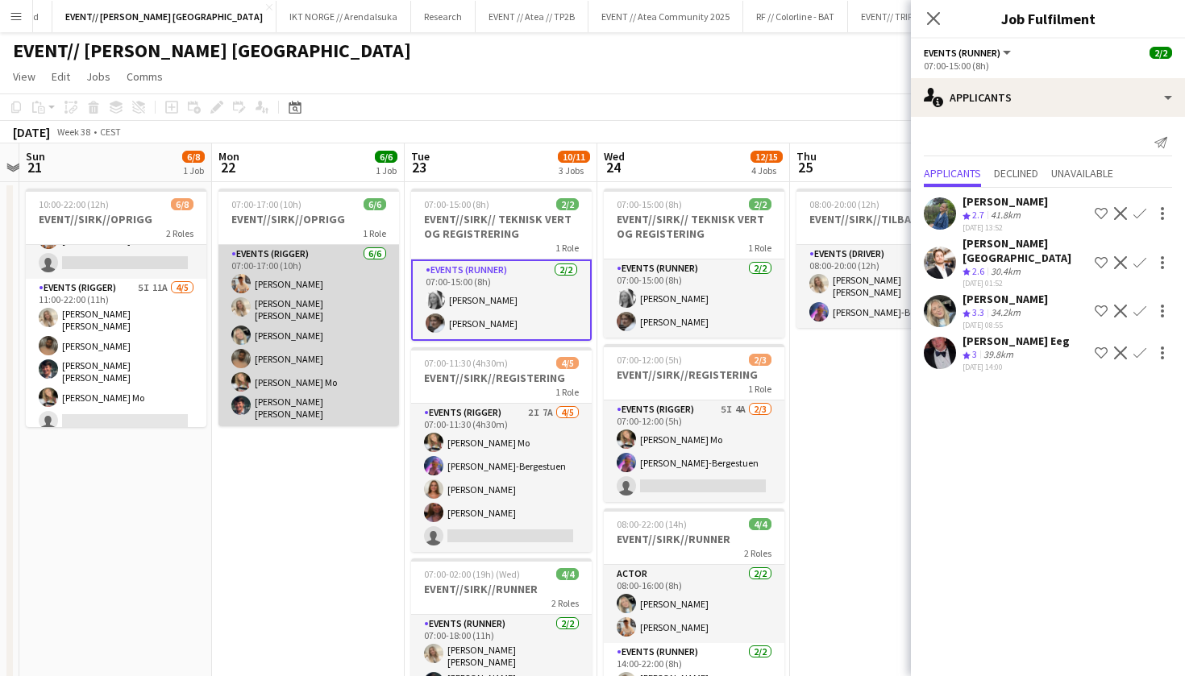
click at [360, 368] on app-card-role "Events (Rigger) [DATE] 07:00-17:00 (10h) [PERSON_NAME] [PERSON_NAME] [PERSON_NA…" at bounding box center [308, 335] width 181 height 181
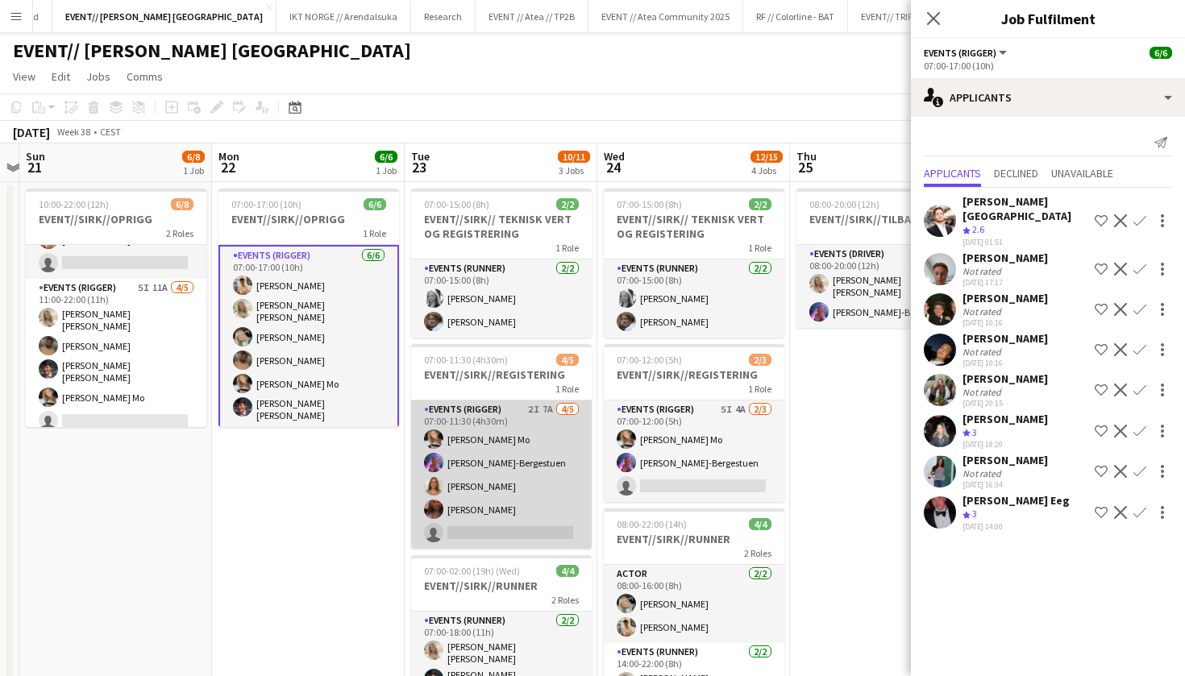
scroll to position [9, 0]
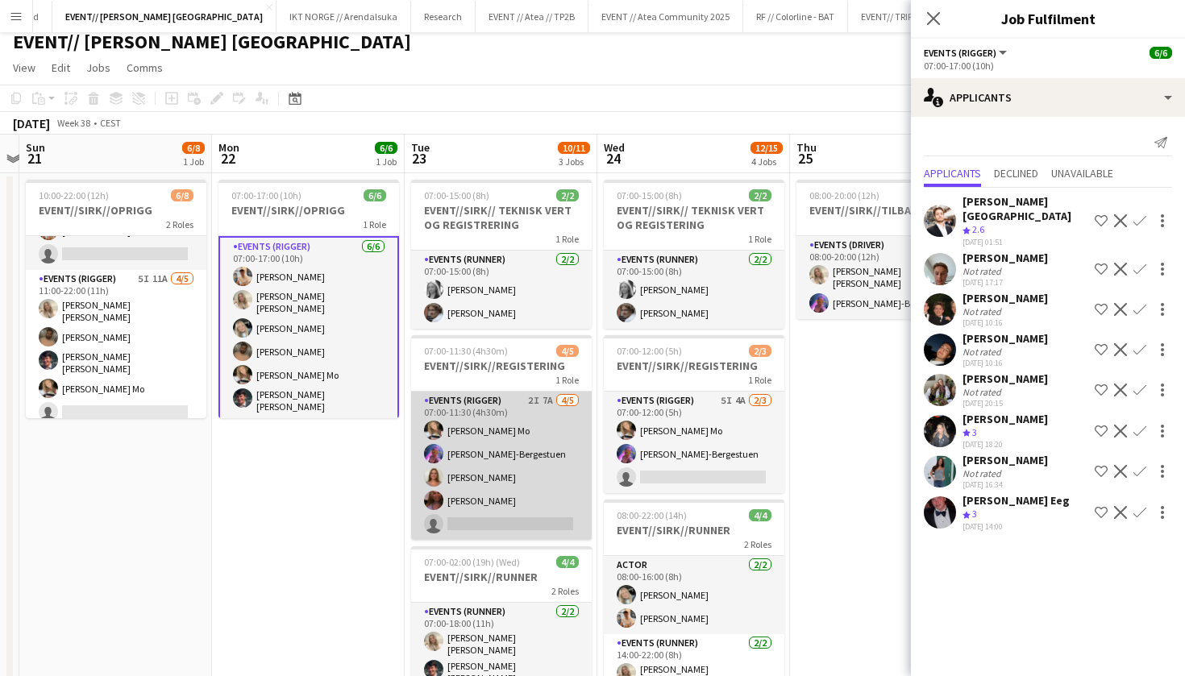
click at [470, 443] on app-card-role "Events (Rigger) 2I 7A [DATE] 07:00-11:30 (4h30m) [PERSON_NAME] Mo [PERSON_NAME]…" at bounding box center [501, 466] width 181 height 148
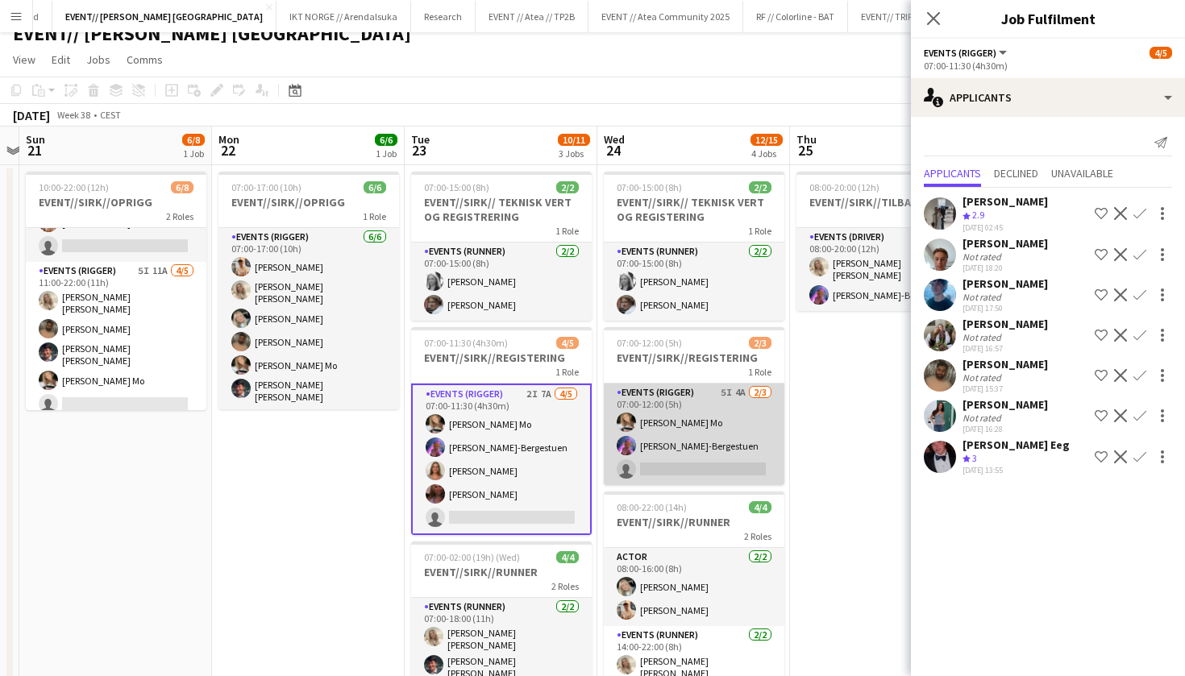
scroll to position [20, 0]
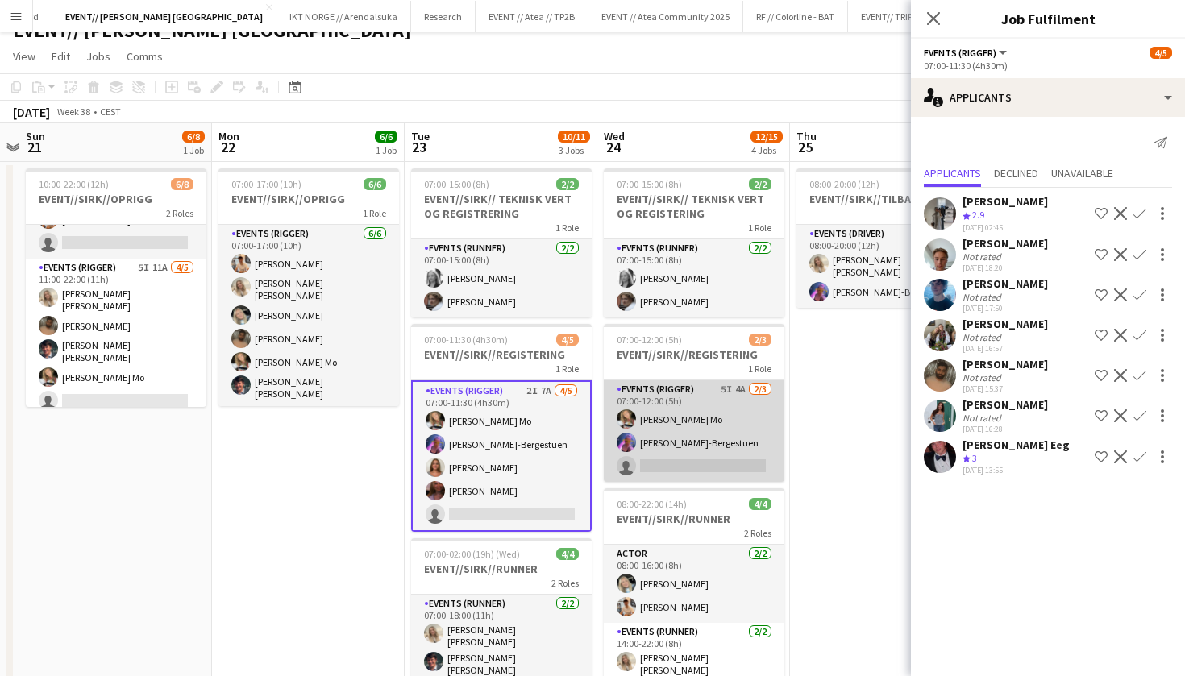
click at [656, 430] on app-card-role "Events (Rigger) 5I 4A [DATE] 07:00-12:00 (5h) [PERSON_NAME] Mo [PERSON_NAME] si…" at bounding box center [694, 431] width 181 height 102
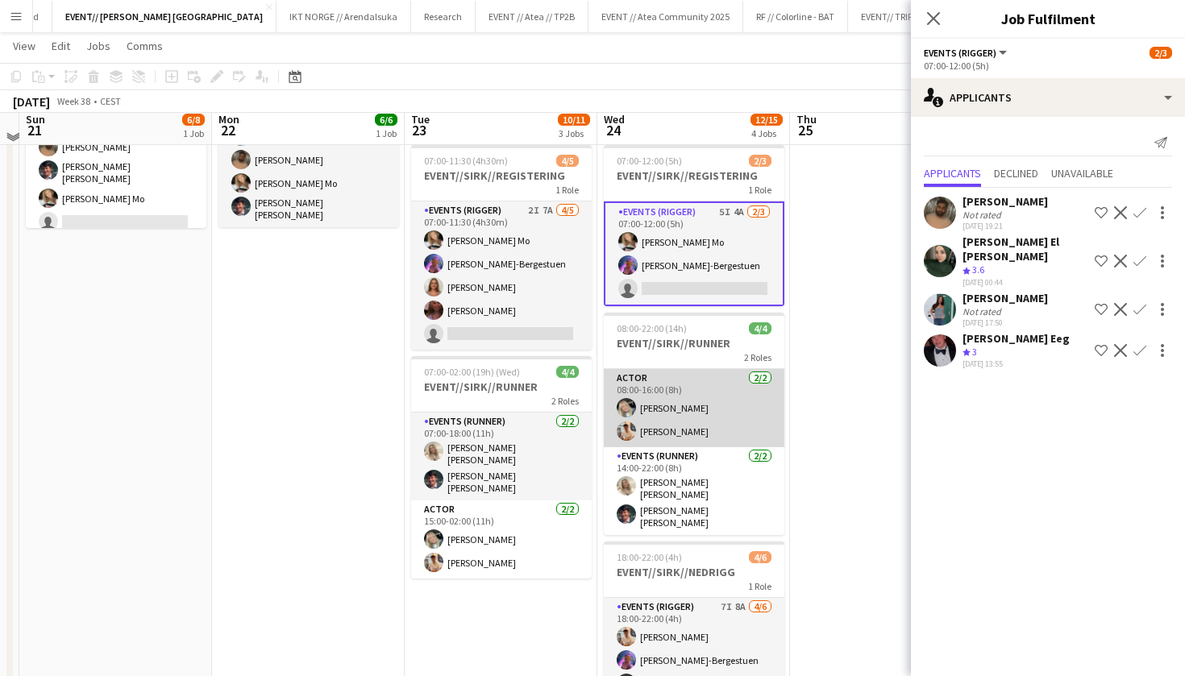
scroll to position [189, 0]
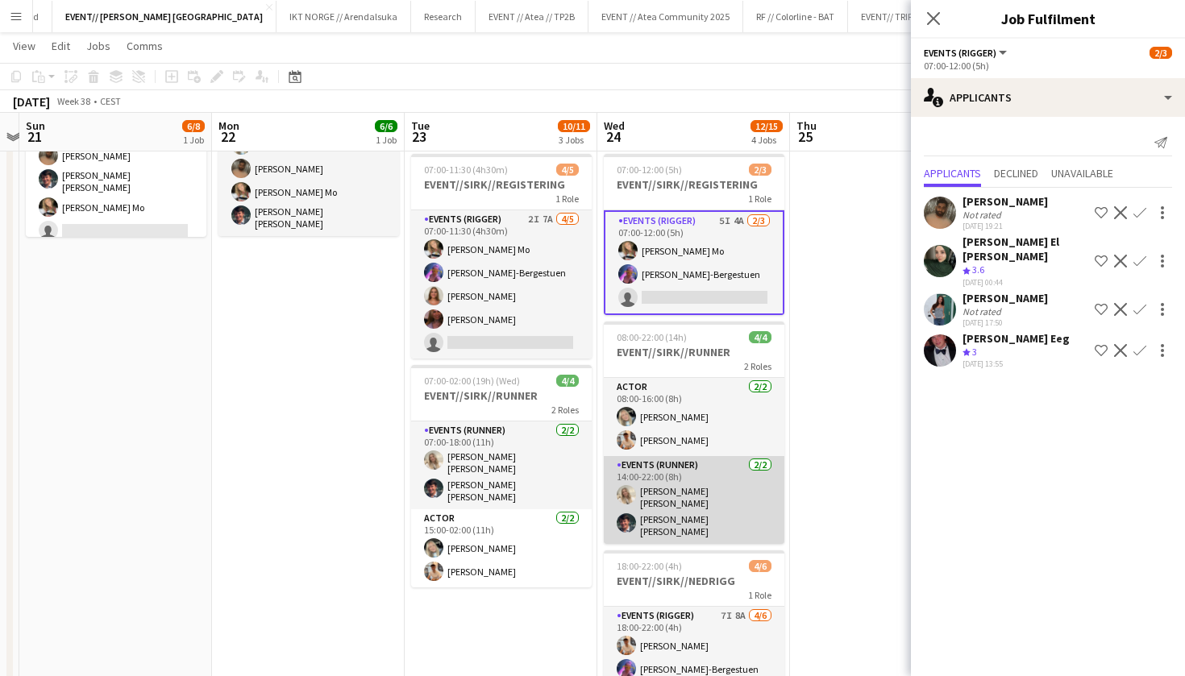
click at [660, 513] on app-card-role "Events (Runner) [DATE] 14:00-22:00 (8h) [PERSON_NAME] [PERSON_NAME] [PERSON_NAM…" at bounding box center [694, 500] width 181 height 88
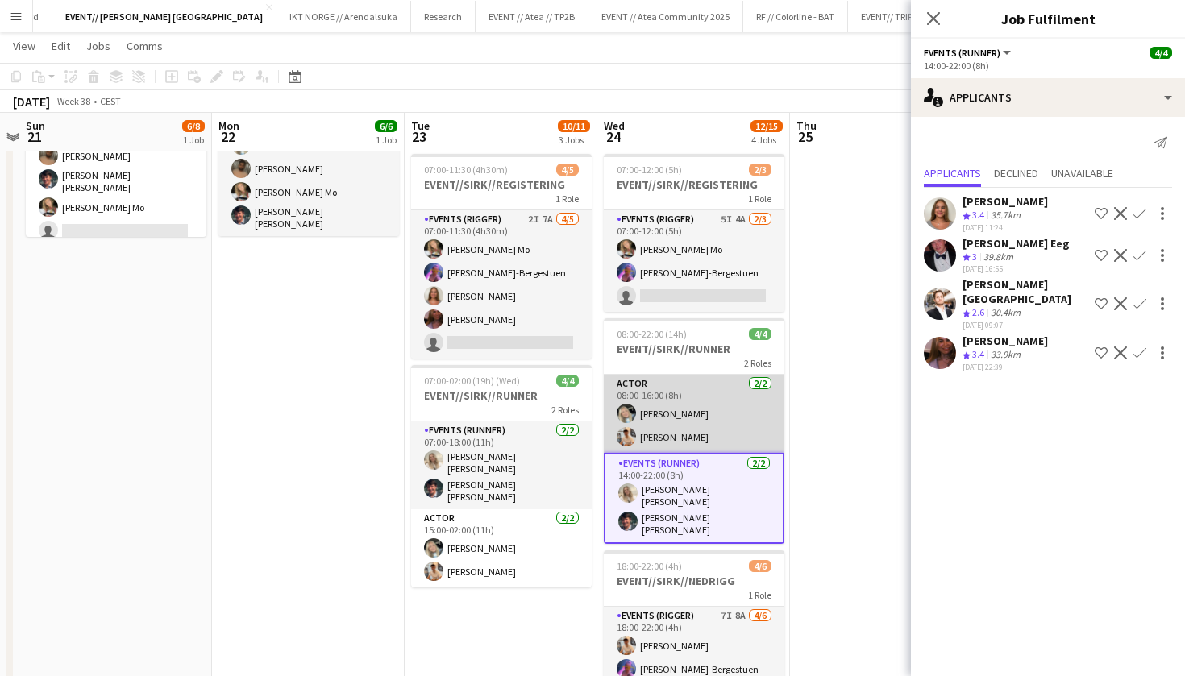
click at [716, 421] on app-card-role "Actor [DATE] 08:00-16:00 (8h) [PERSON_NAME] [PERSON_NAME]" at bounding box center [694, 414] width 181 height 78
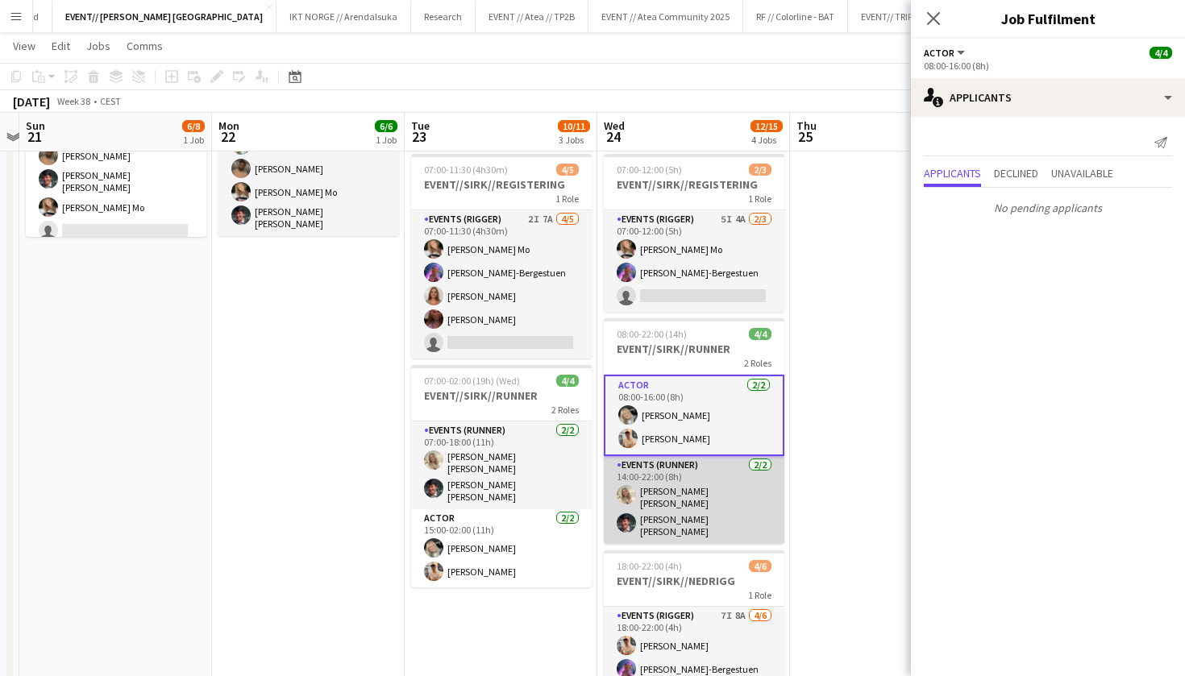
click at [684, 493] on app-card-role "Events (Runner) [DATE] 14:00-22:00 (8h) [PERSON_NAME] [PERSON_NAME] [PERSON_NAM…" at bounding box center [694, 500] width 181 height 88
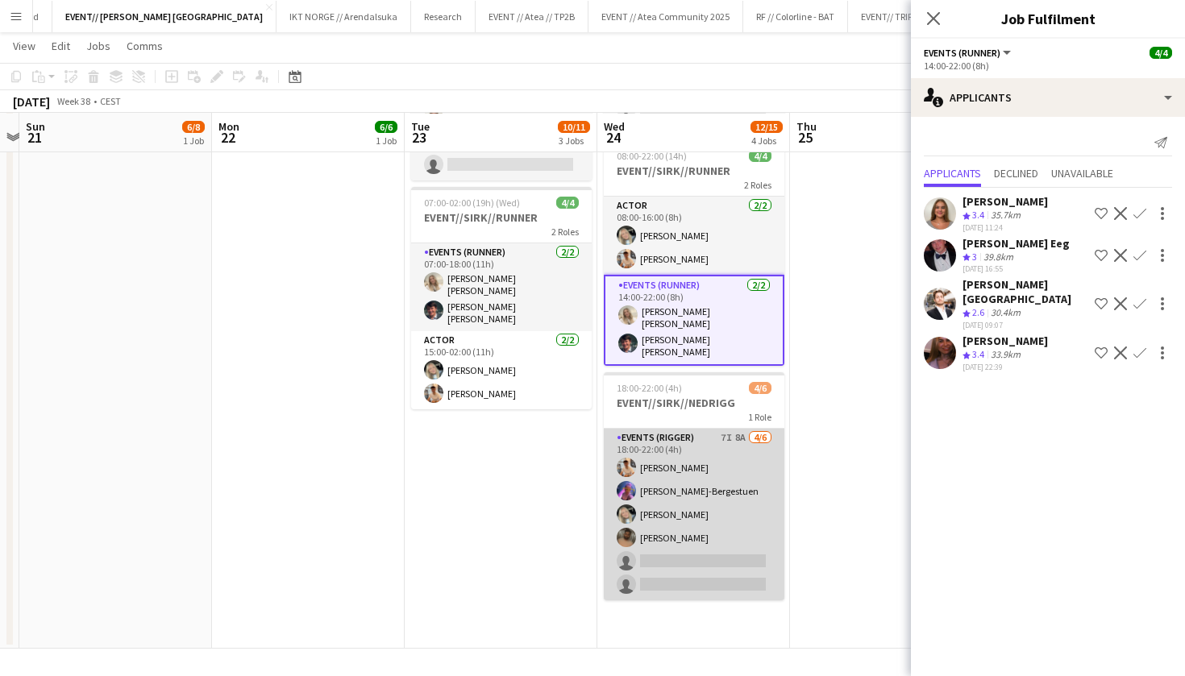
scroll to position [367, 0]
click at [694, 514] on app-card-role "Events (Rigger) 7I 8A [DATE] 18:00-22:00 (4h) [PERSON_NAME]-Bergestuen [PERSON_…" at bounding box center [694, 515] width 181 height 172
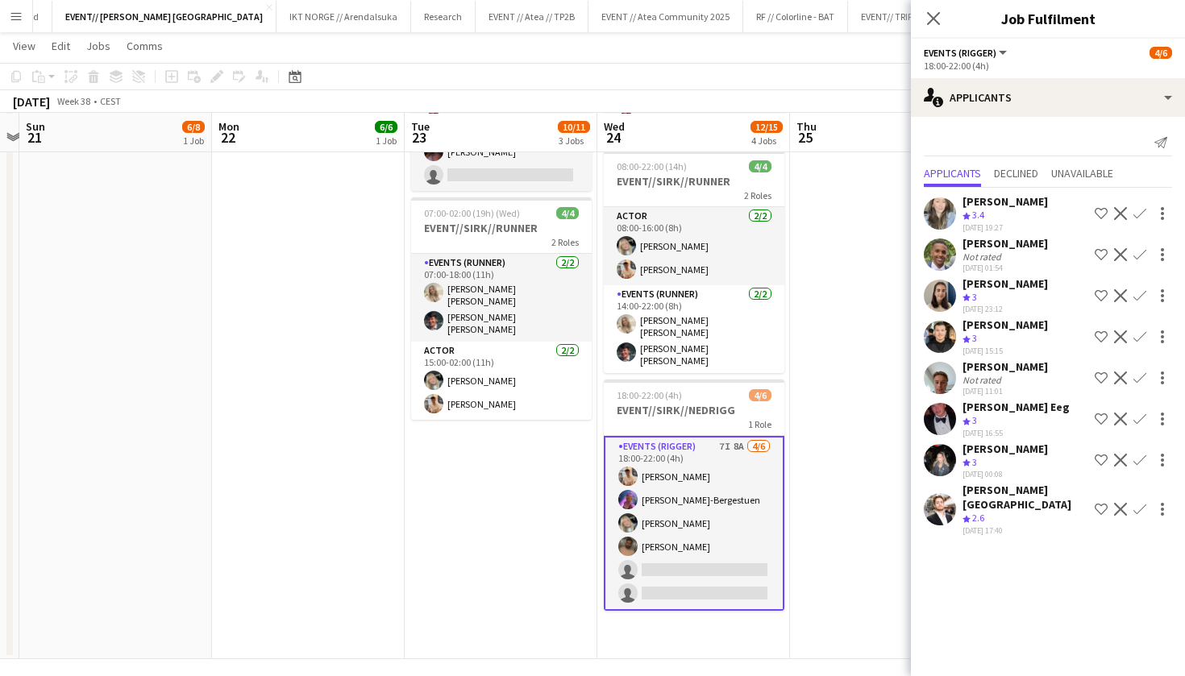
scroll to position [348, 0]
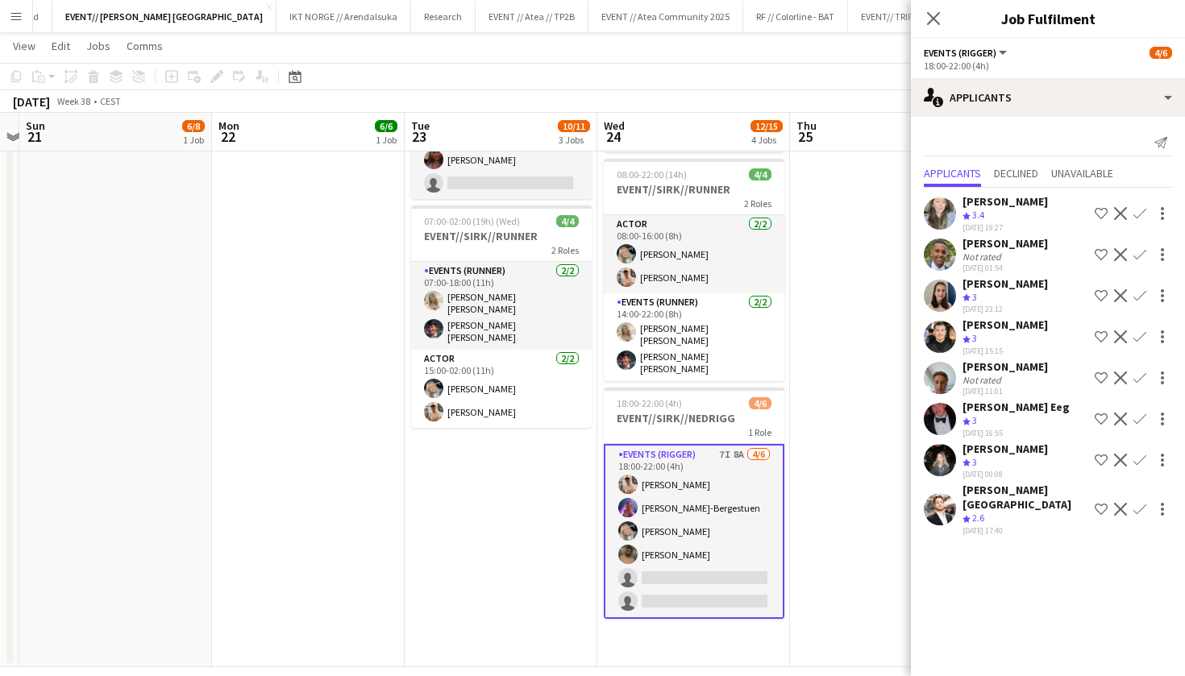
click at [838, 270] on app-date-cell "08:00-20:00 (12h) 2/2 EVENT//[PERSON_NAME]//TILBAKELVERING 1 Role Events (Drive…" at bounding box center [886, 249] width 193 height 835
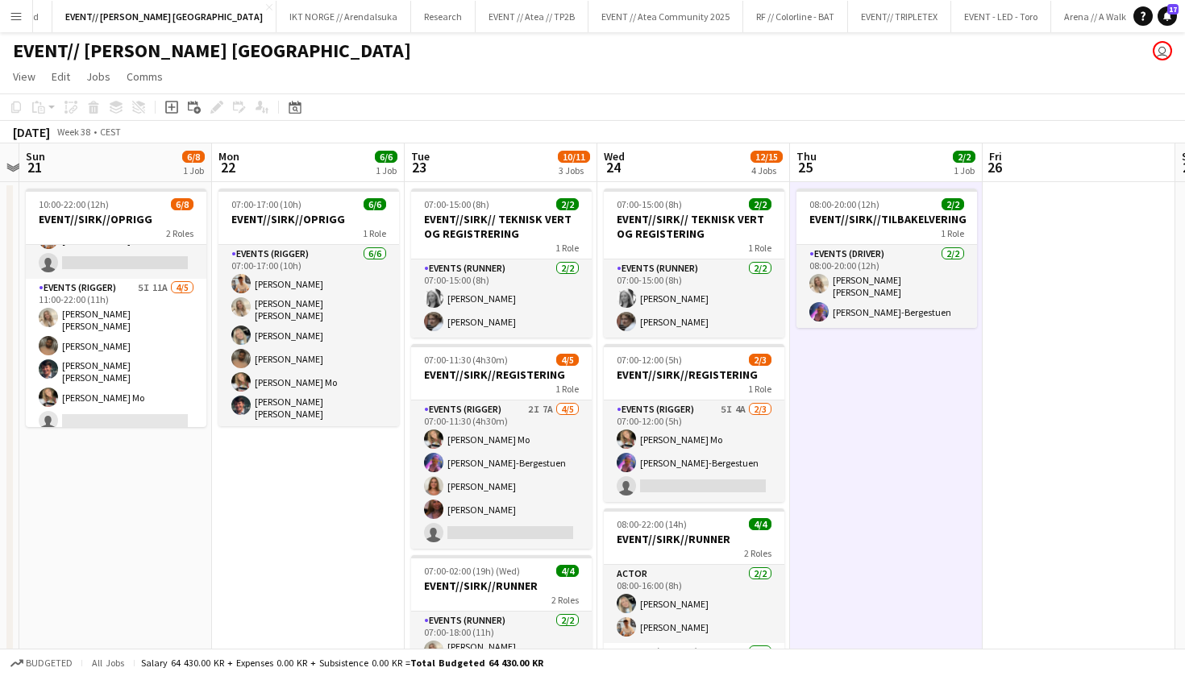
scroll to position [0, 0]
click at [403, 57] on div "EVENT// [PERSON_NAME] [GEOGRAPHIC_DATA] user" at bounding box center [592, 47] width 1185 height 31
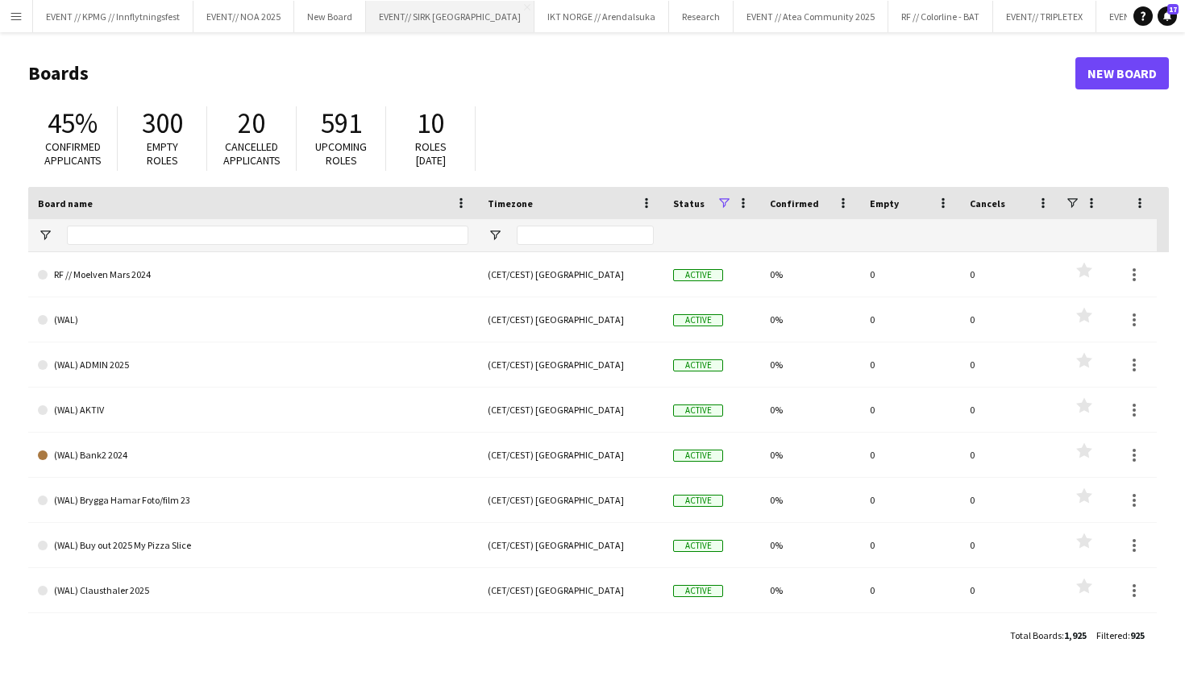
click at [405, 26] on button "EVENT// SIRK NORGE Close" at bounding box center [450, 16] width 168 height 31
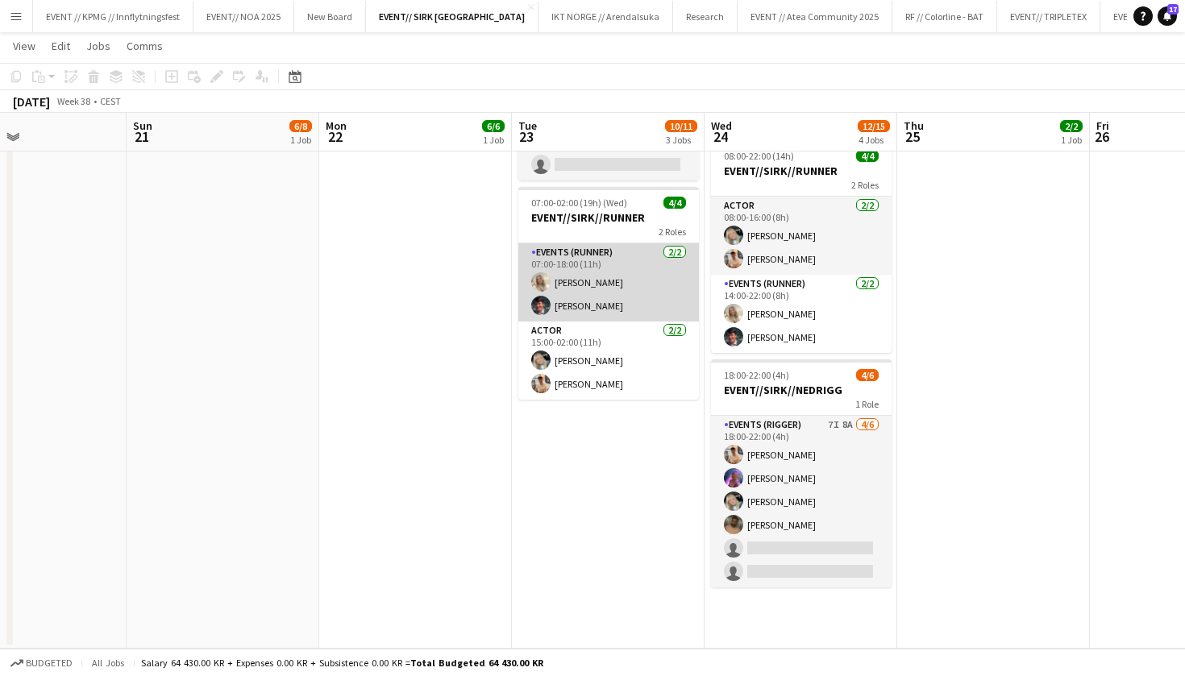
scroll to position [367, 0]
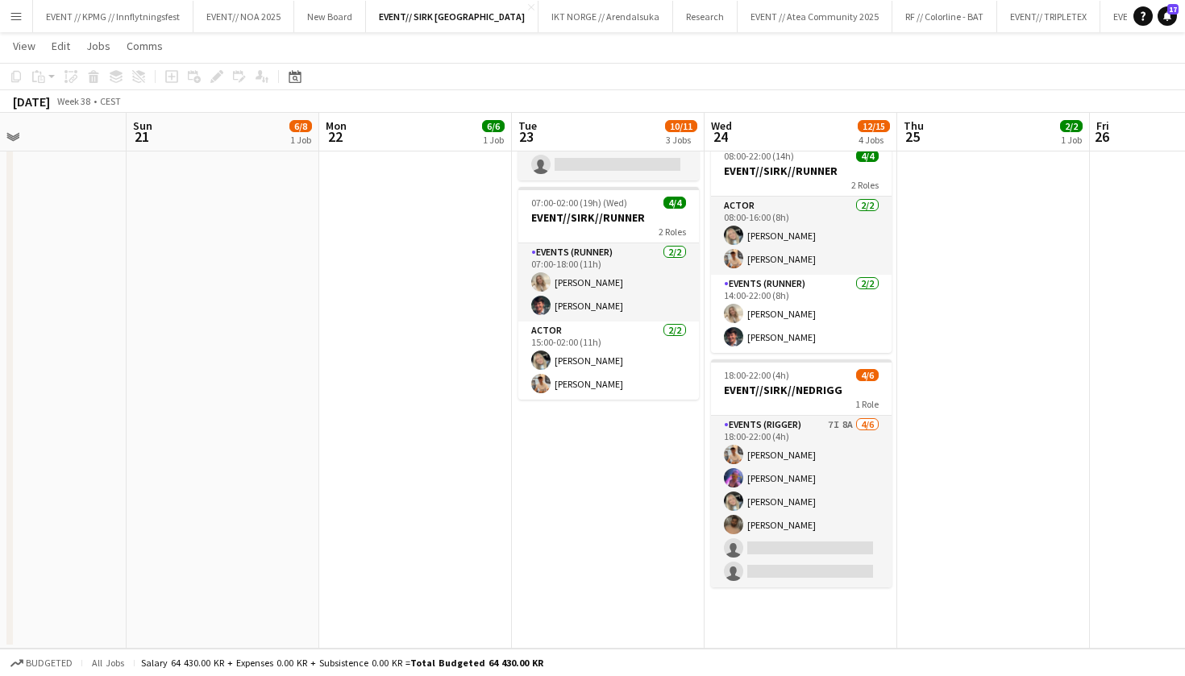
click at [706, 489] on app-date-cell "07:00-15:00 (8h) 2/2 EVENT//SIRK// TEKNISK VERT OG REGISTERING 1 Role Events (R…" at bounding box center [801, 231] width 193 height 835
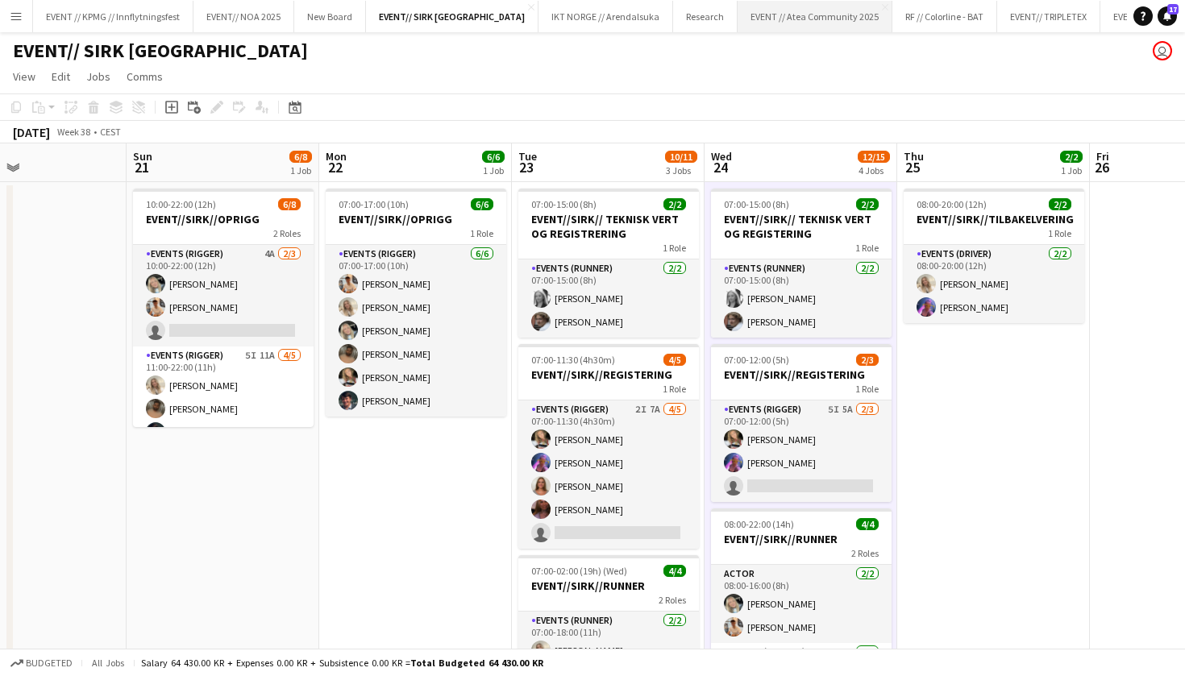
scroll to position [0, 0]
